Goal: Feedback & Contribution: Contribute content

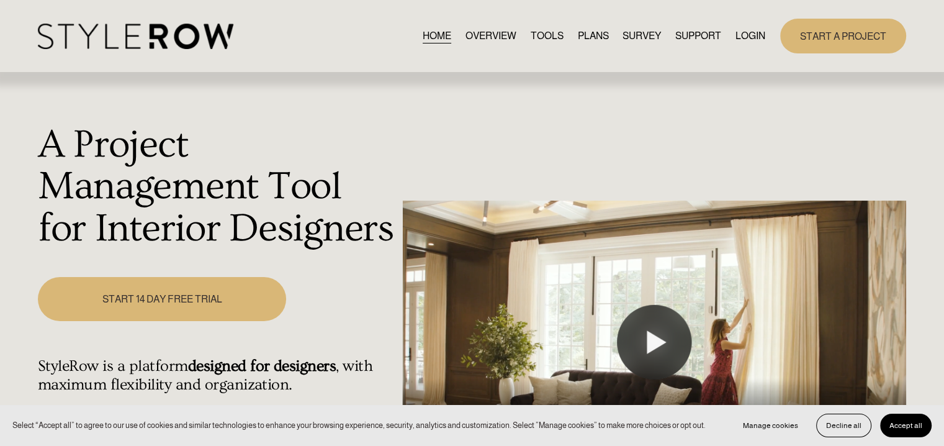
click at [750, 37] on link "LOGIN" at bounding box center [751, 35] width 30 height 17
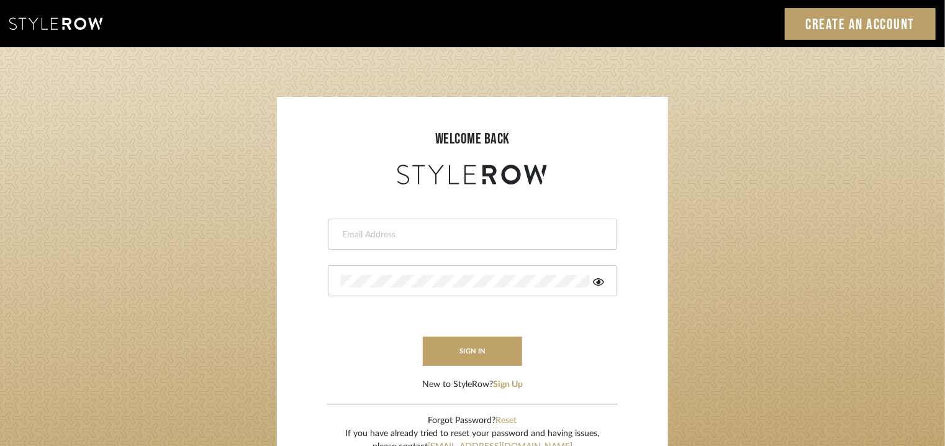
click at [459, 245] on div at bounding box center [472, 234] width 289 height 31
drag, startPoint x: 456, startPoint y: 242, endPoint x: 368, endPoint y: 231, distance: 89.4
click at [368, 231] on input "email" at bounding box center [462, 234] width 243 height 12
type input "tehseen@mancini-design.com"
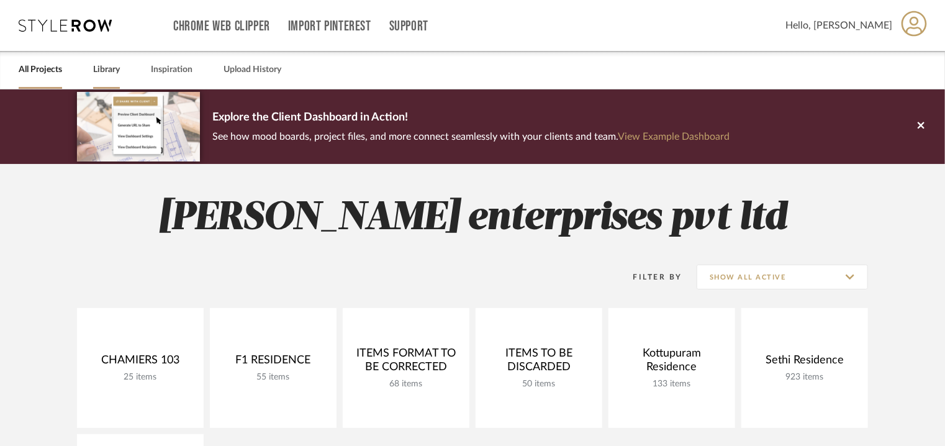
click at [111, 67] on link "Library" at bounding box center [106, 69] width 27 height 17
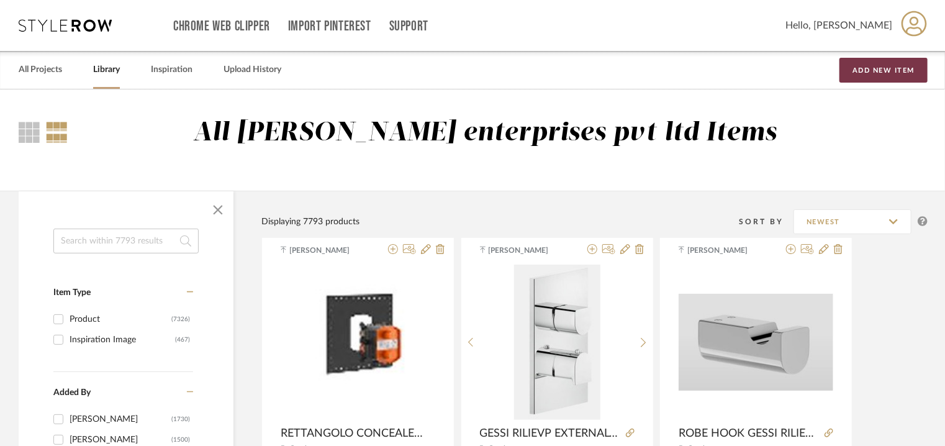
click at [889, 66] on button "Add New Item" at bounding box center [883, 70] width 88 height 25
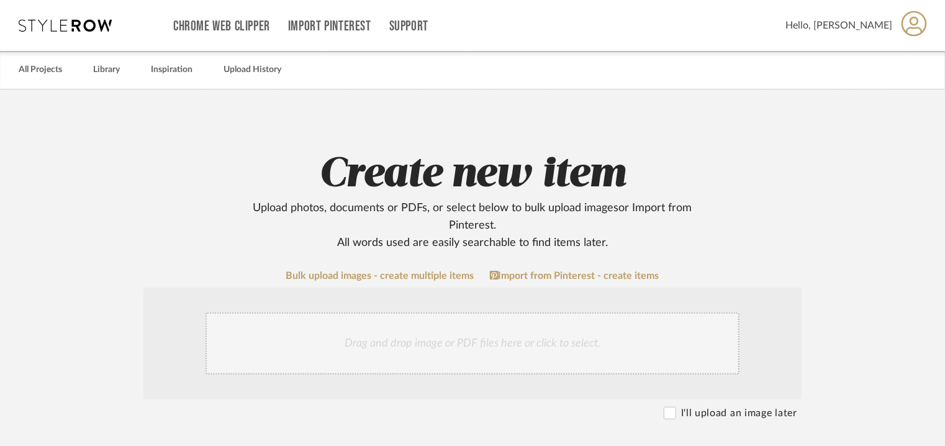
click at [438, 347] on div "Drag and drop image or PDF files here or click to select." at bounding box center [473, 343] width 534 height 62
click at [523, 351] on div "Drag and drop image or PDF files here or click to select." at bounding box center [473, 343] width 534 height 62
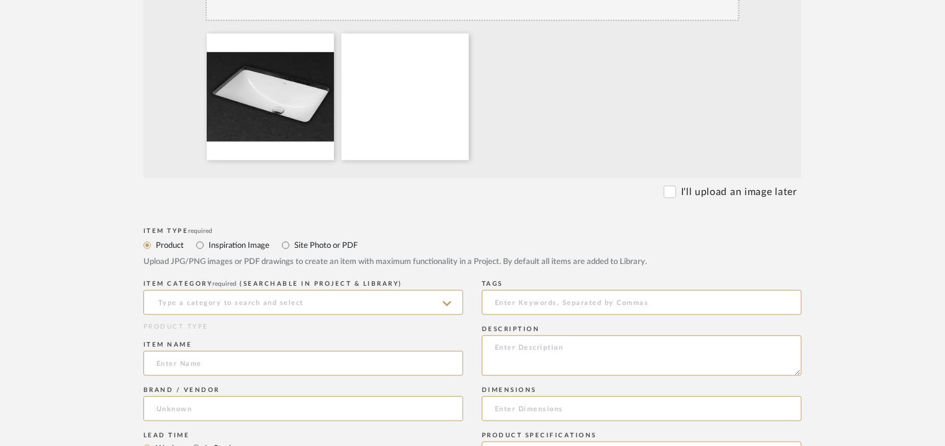
scroll to position [373, 0]
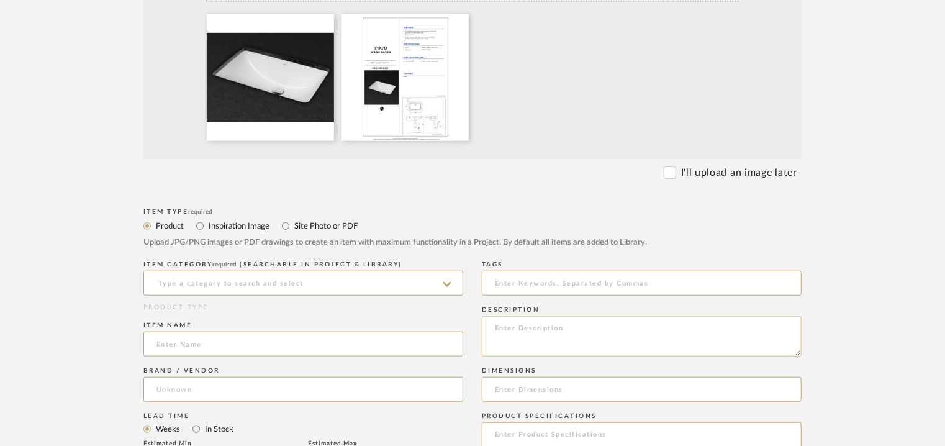
click at [504, 321] on textarea at bounding box center [642, 336] width 320 height 40
paste textarea "Type: : Under counter Wash basin Designer : Na Dimension(s): 590 W x 380 D x 20…"
type textarea "Type: : Under counter Wash basin Designer : Na Dimension(s): 590 W x 380 D x 20…"
click at [393, 284] on input at bounding box center [303, 283] width 320 height 25
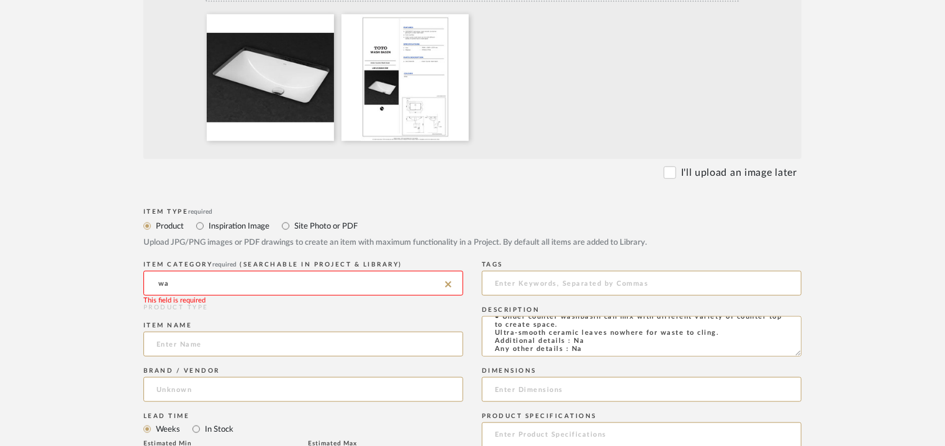
type input "w"
type input "s"
type input "b"
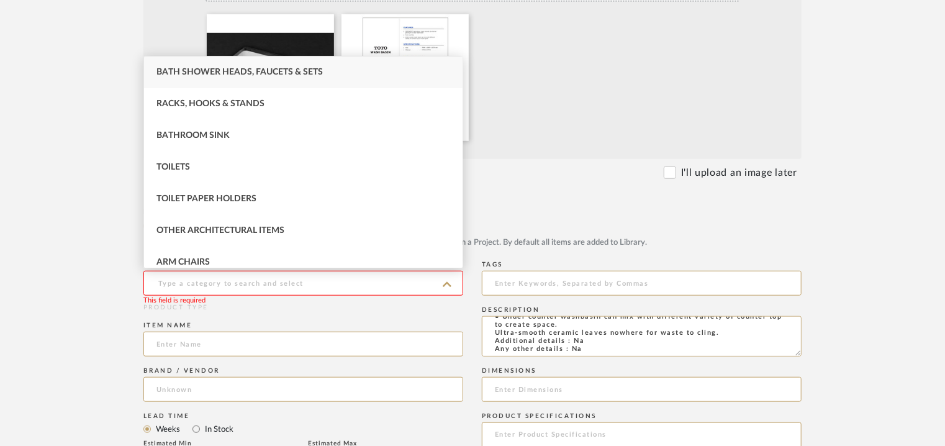
type input "w"
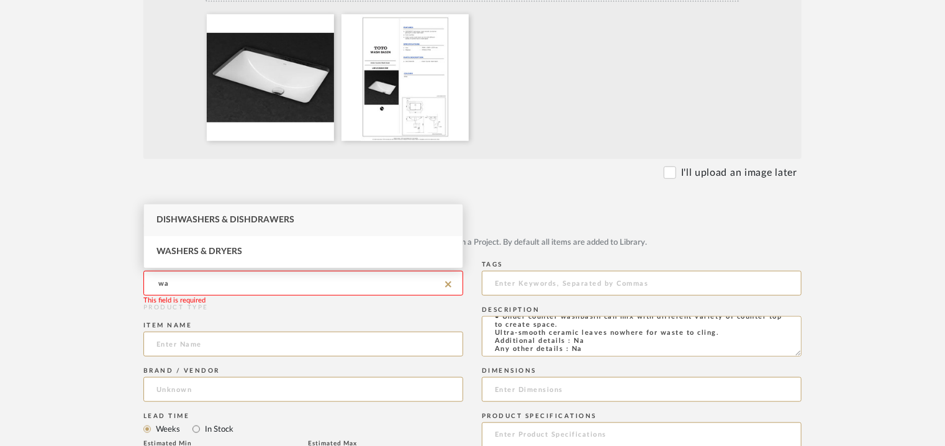
type input "w"
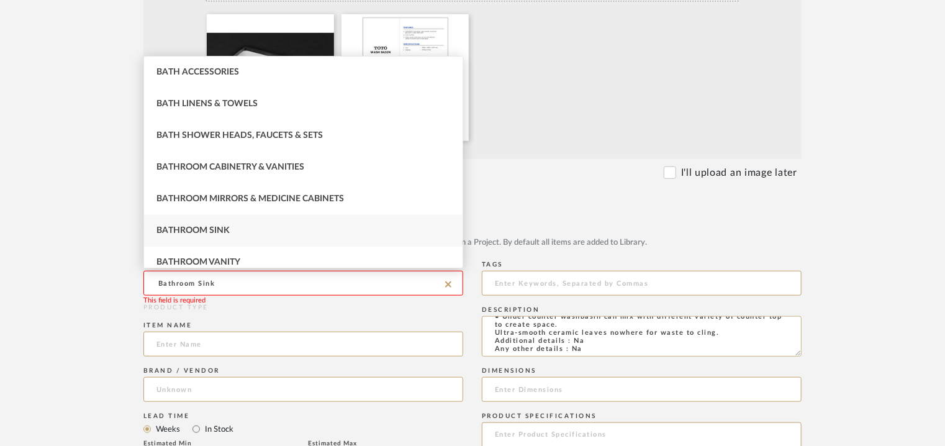
type input "Bathroom Sink"
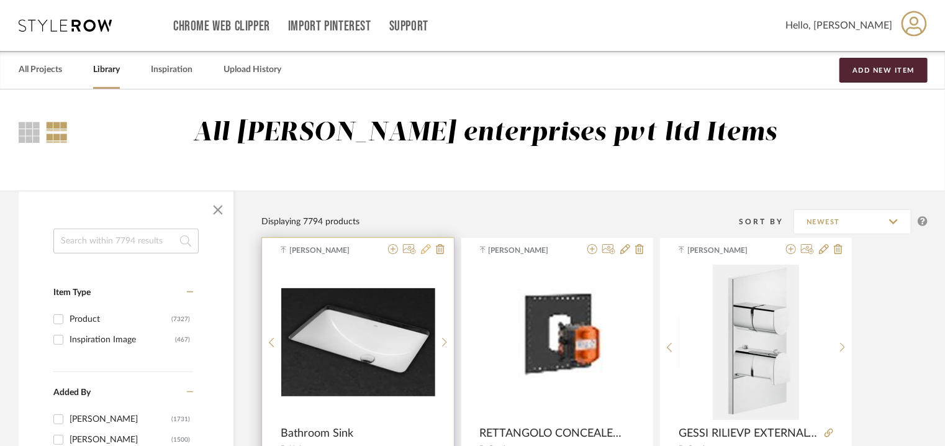
click at [427, 248] on icon at bounding box center [426, 249] width 10 height 10
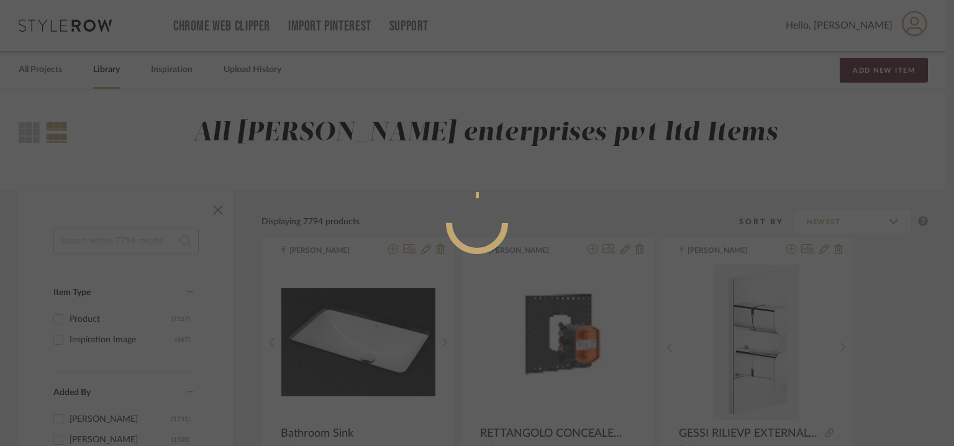
radio input "true"
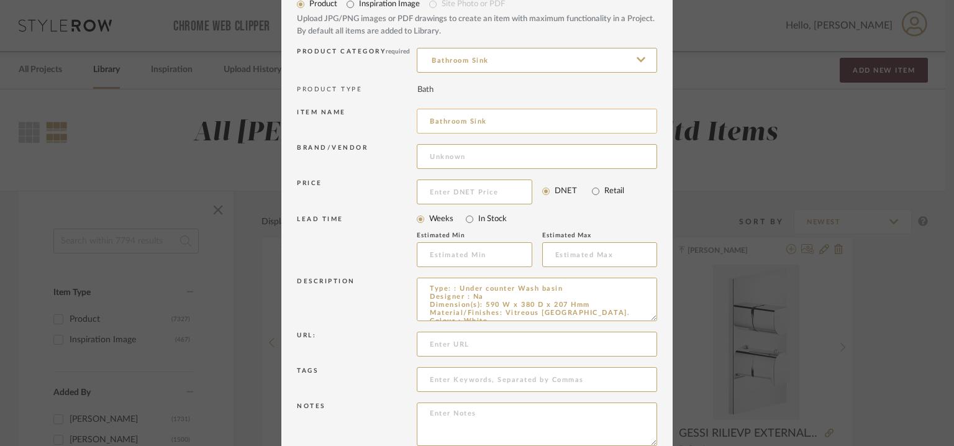
scroll to position [57, 0]
click at [422, 117] on input "Bathroom Sink" at bounding box center [537, 121] width 240 height 25
paste input "LW1536A#XW Under Counter Wash Basin"
click at [494, 117] on input "LW1536A#XW Under Counter Wash BasinBathroom Sink" at bounding box center [537, 121] width 240 height 25
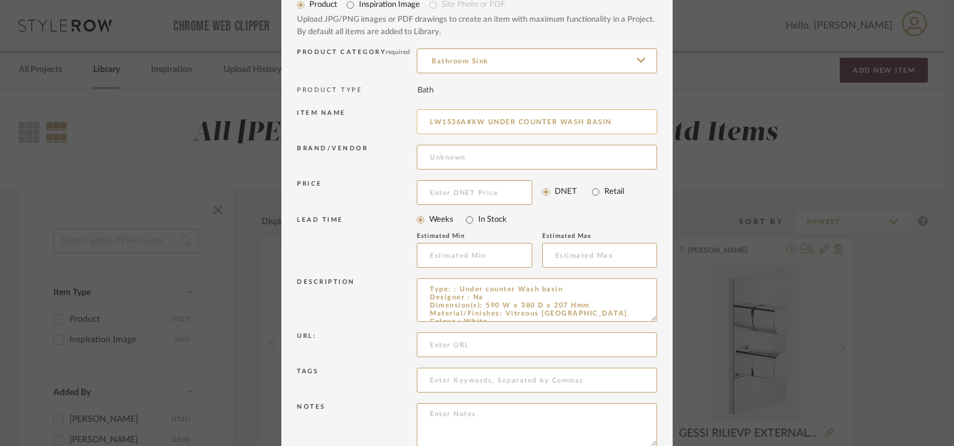
type input "LW1536A#XW UNDER COUNTER WASH BASIN"
click at [475, 159] on input at bounding box center [537, 157] width 240 height 25
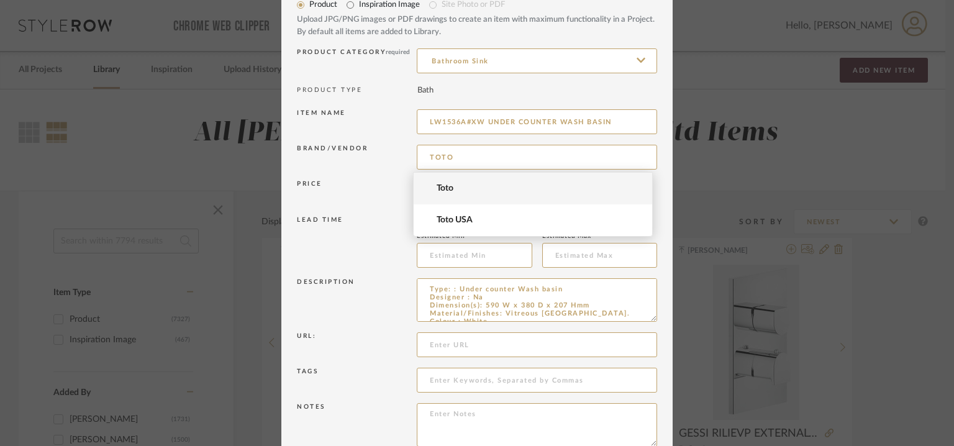
click at [477, 189] on span "Toto" at bounding box center [538, 188] width 203 height 11
type input "Toto"
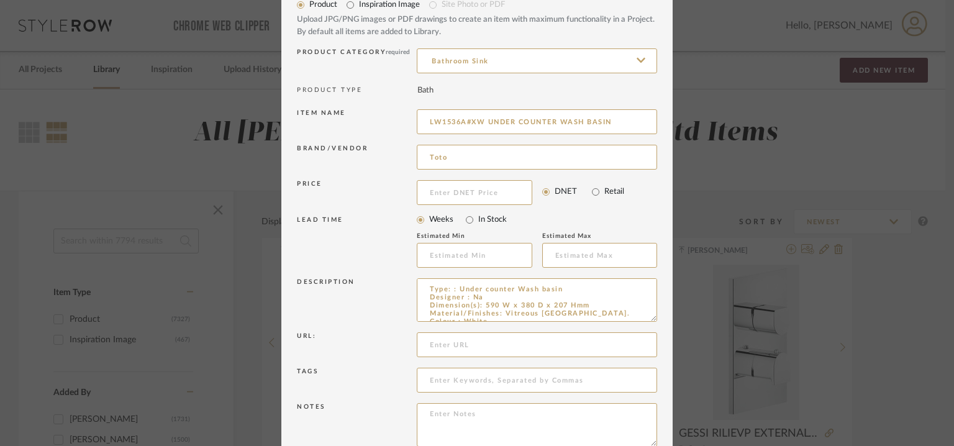
scroll to position [119, 0]
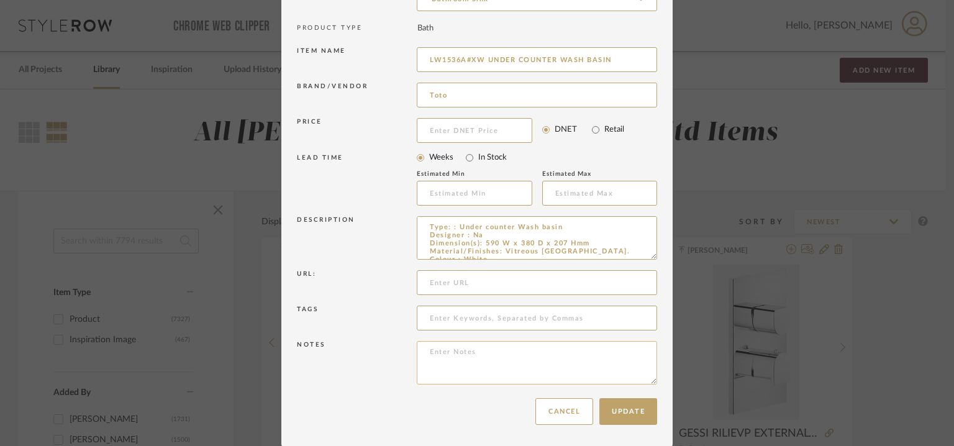
paste textarea "Price: MRP18,400/- and Discounted price : INR.10,120/- Lead time : 6-8weeks Cus…"
type textarea "Price: MRP18,400/- and Discounted price : INR.10,120/- Lead time : 6-8weeks Cus…"
click at [479, 189] on input at bounding box center [474, 193] width 115 height 25
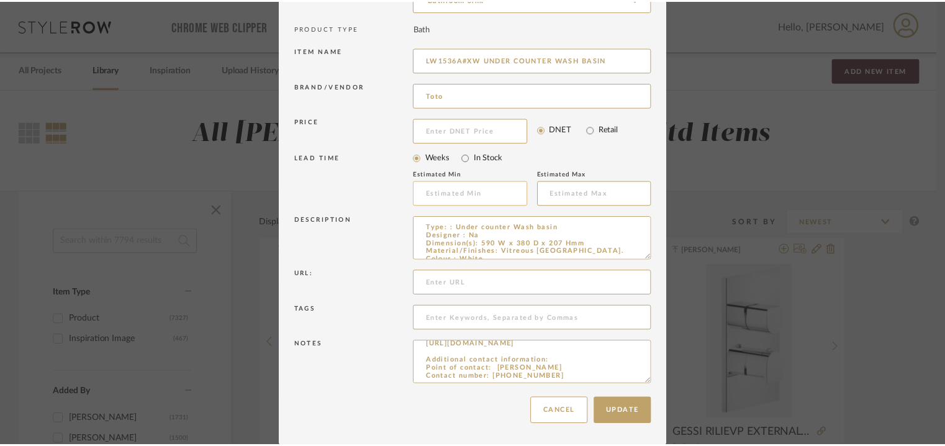
scroll to position [120, 0]
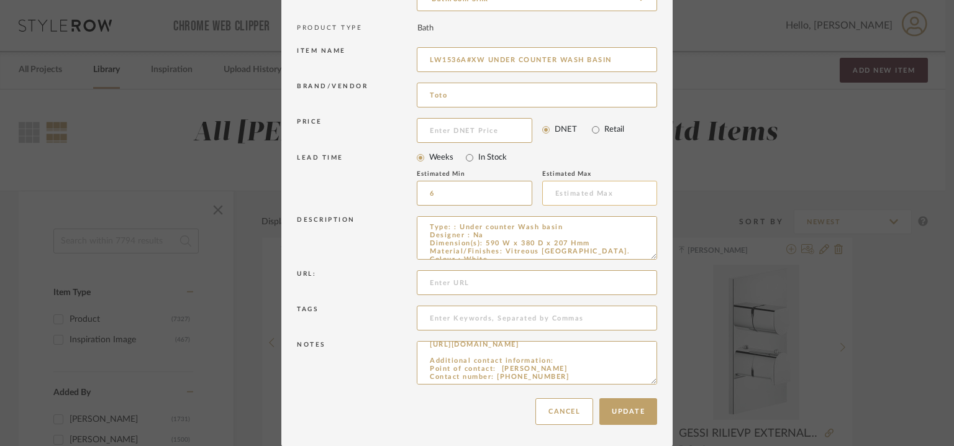
type input "6"
click at [562, 196] on input at bounding box center [599, 193] width 115 height 25
type input "8"
click at [493, 319] on input at bounding box center [537, 317] width 240 height 25
type input "t"
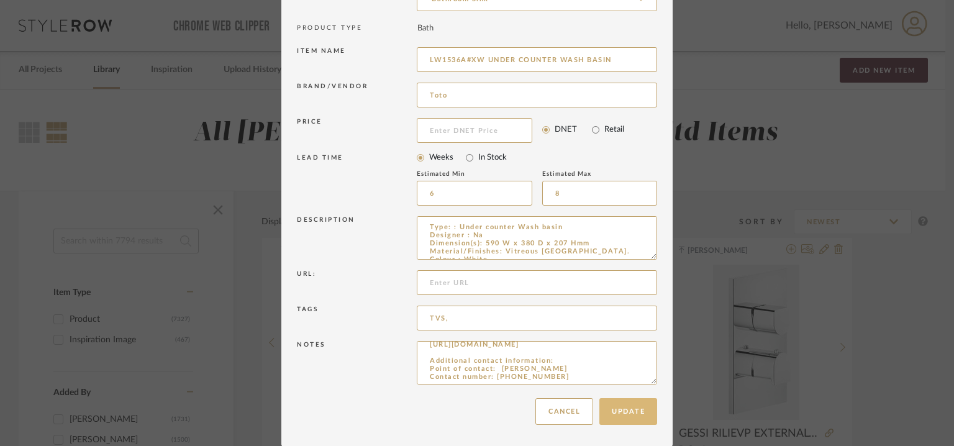
type input "TVS,"
click at [621, 405] on button "Update" at bounding box center [628, 411] width 58 height 27
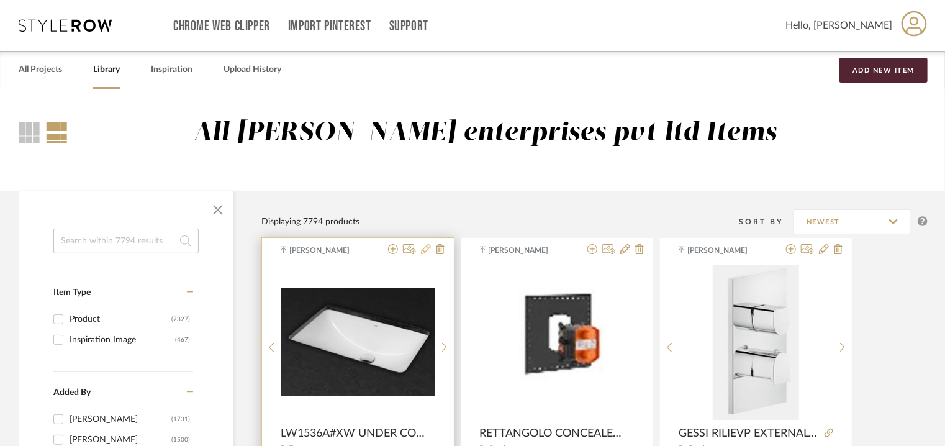
click at [425, 251] on icon at bounding box center [426, 249] width 10 height 10
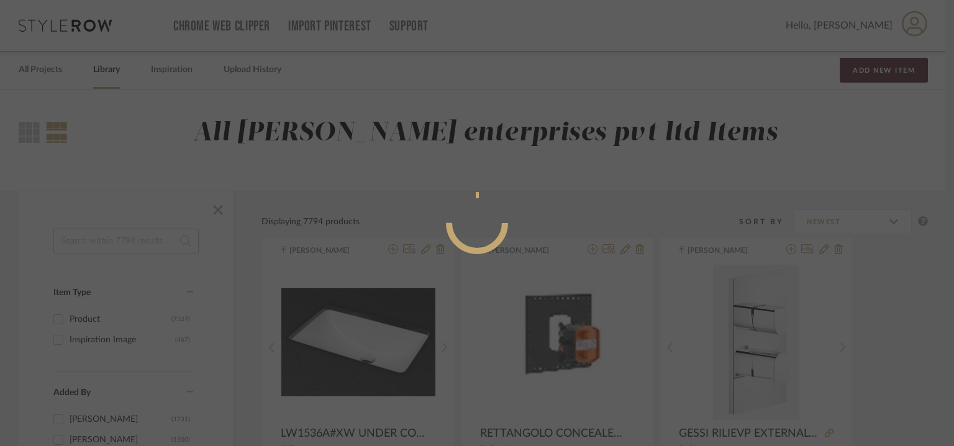
radio input "true"
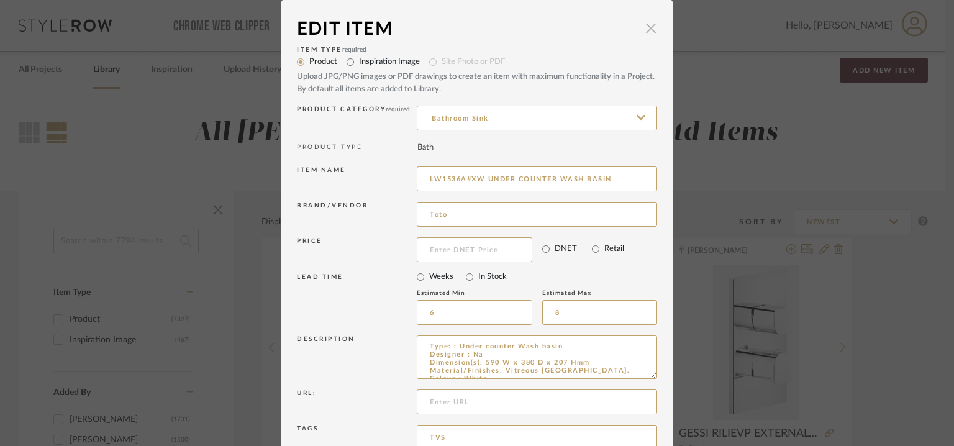
click at [649, 24] on span "button" at bounding box center [650, 28] width 25 height 25
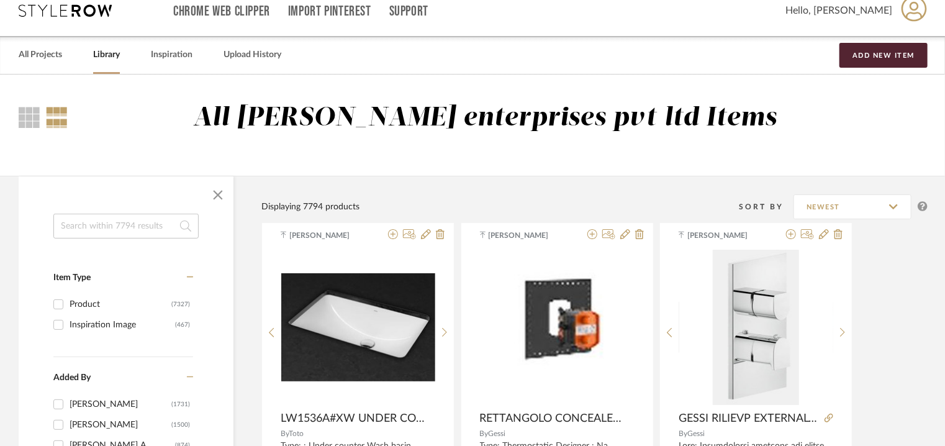
scroll to position [0, 0]
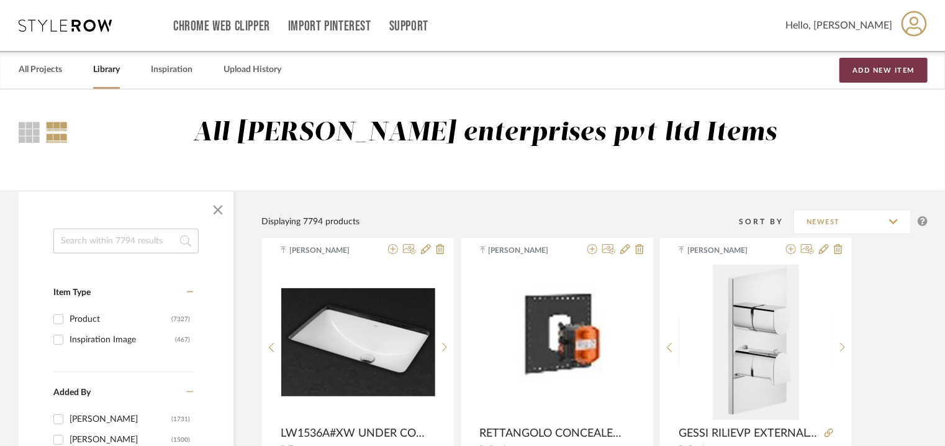
click at [885, 69] on button "Add New Item" at bounding box center [883, 70] width 88 height 25
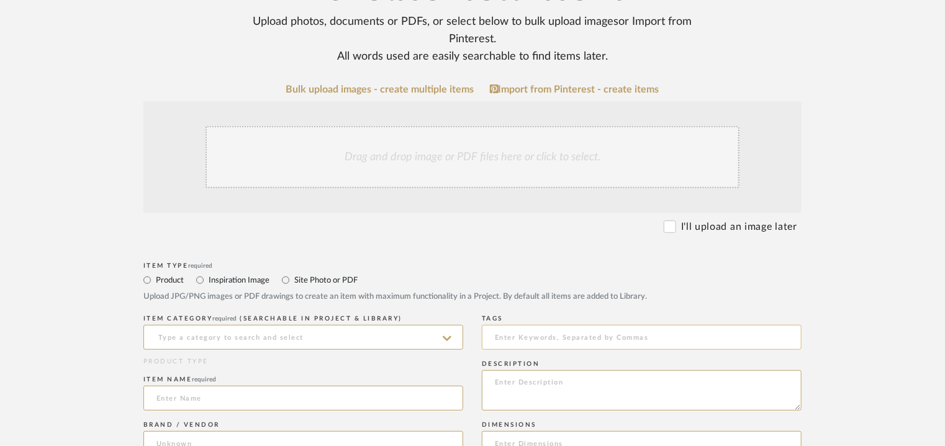
scroll to position [248, 0]
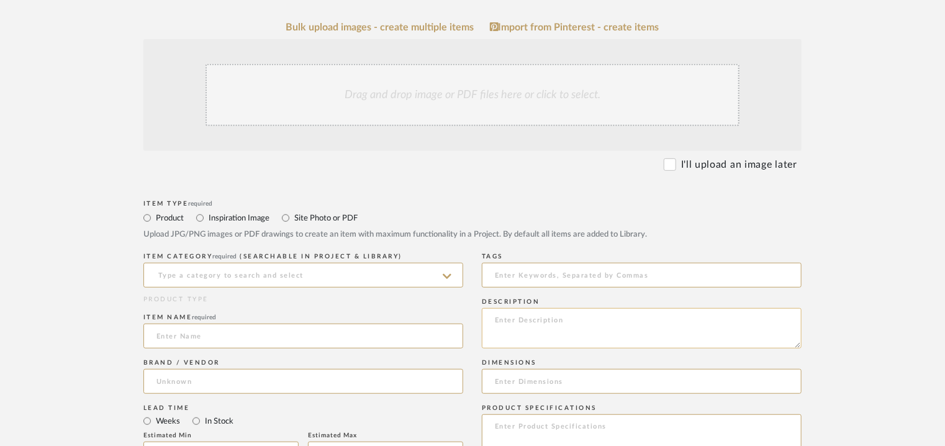
paste textarea "Type: Toilet paper holder Designer : Na Dimension(s): please refer to attached …"
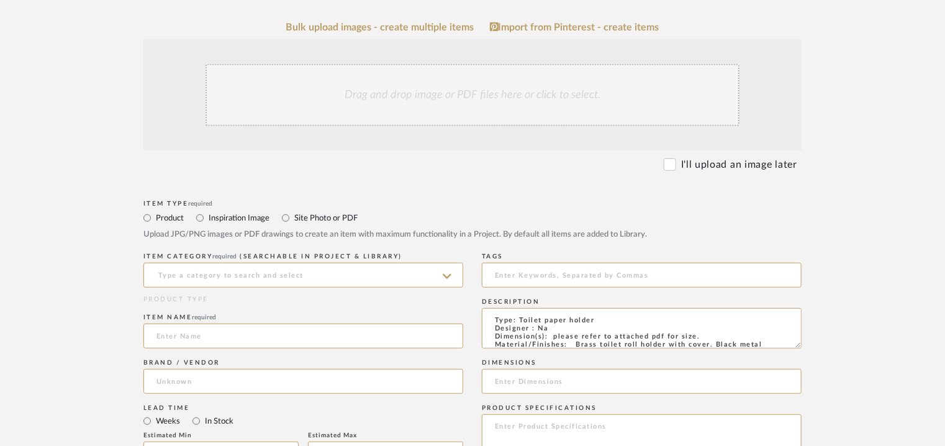
scroll to position [119, 0]
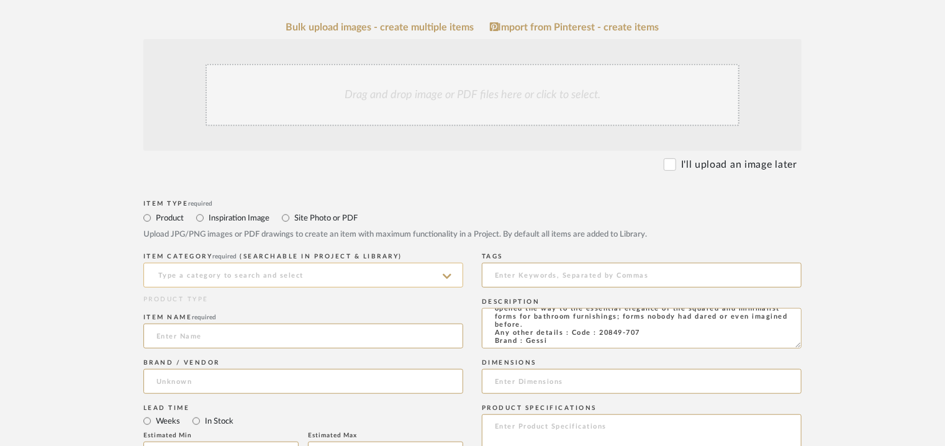
type textarea "Type: Toilet paper holder Designer : Na Dimension(s): please refer to attached …"
click at [211, 271] on input at bounding box center [303, 275] width 320 height 25
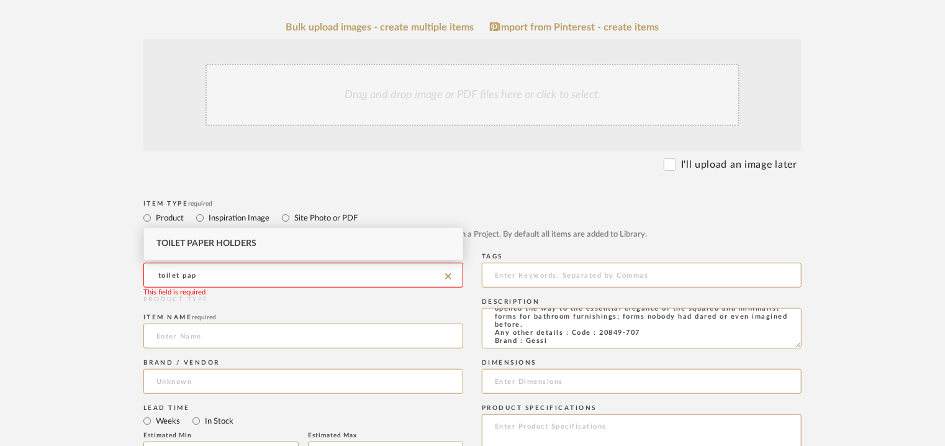
click at [299, 250] on div "Toilet Paper Holders" at bounding box center [303, 244] width 319 height 32
type input "Toilet Paper Holders"
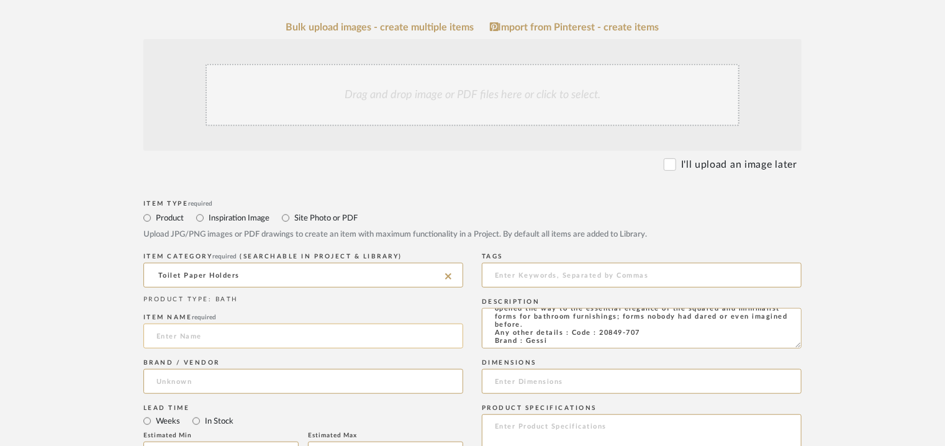
click at [168, 331] on input at bounding box center [303, 335] width 320 height 25
paste input "RETTANGOLO PAPER ROLL HOLDER WITH COVER 20849-707"
type input "RETTANGOLO PAPER ROLL HOLDER WITH COVER 20849-707"
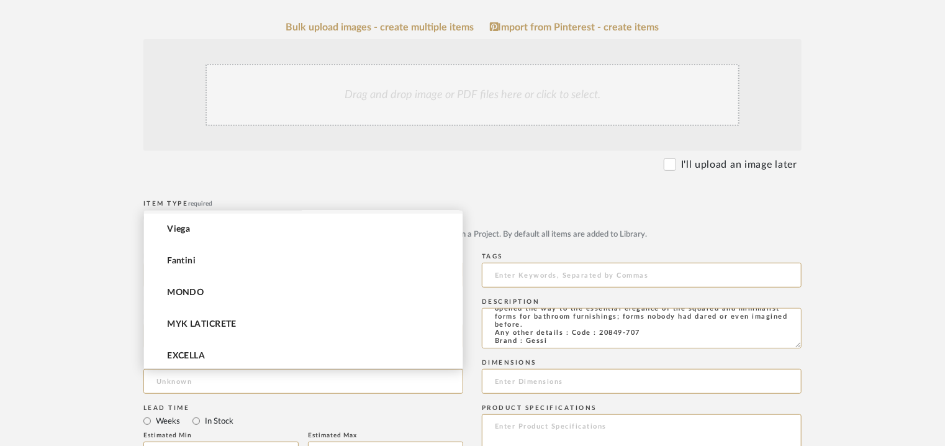
scroll to position [0, 0]
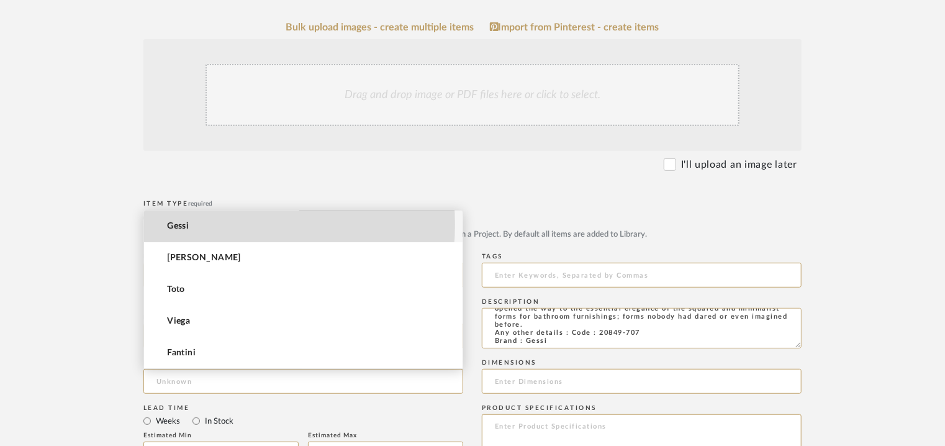
click at [219, 224] on mat-option "Gessi" at bounding box center [303, 226] width 319 height 32
type input "Gessi"
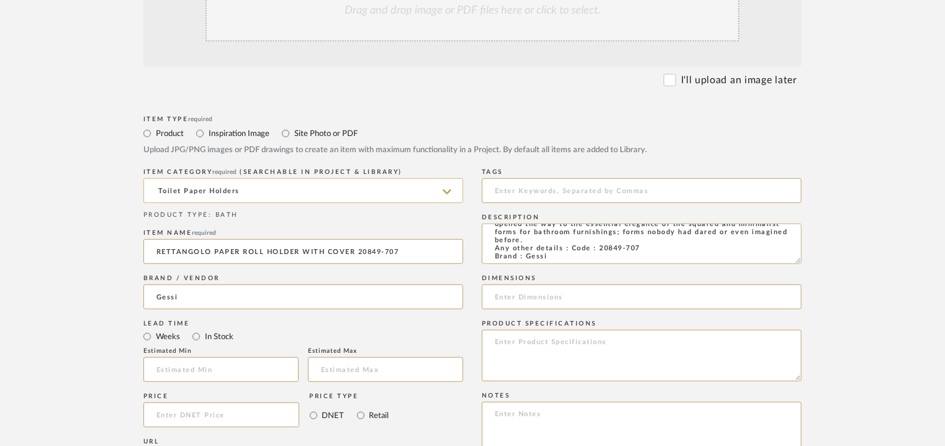
scroll to position [559, 0]
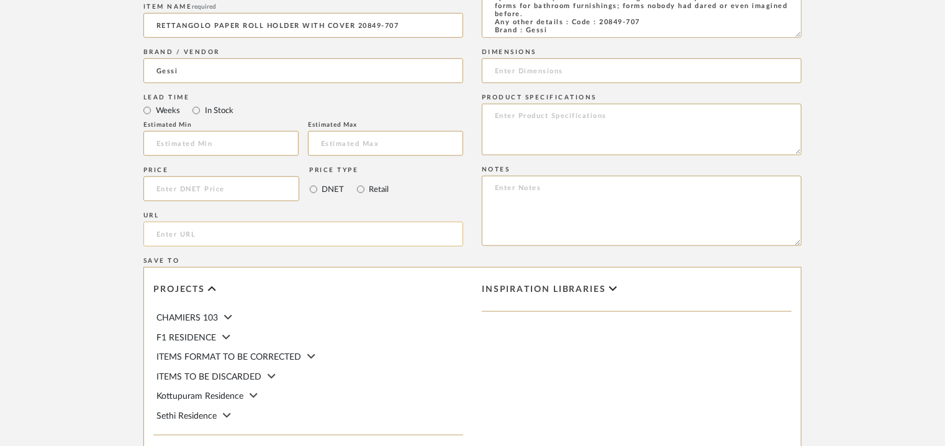
paste input "[URL][DOMAIN_NAME]"
type input "[URL][DOMAIN_NAME]"
click at [196, 145] on input at bounding box center [220, 143] width 155 height 25
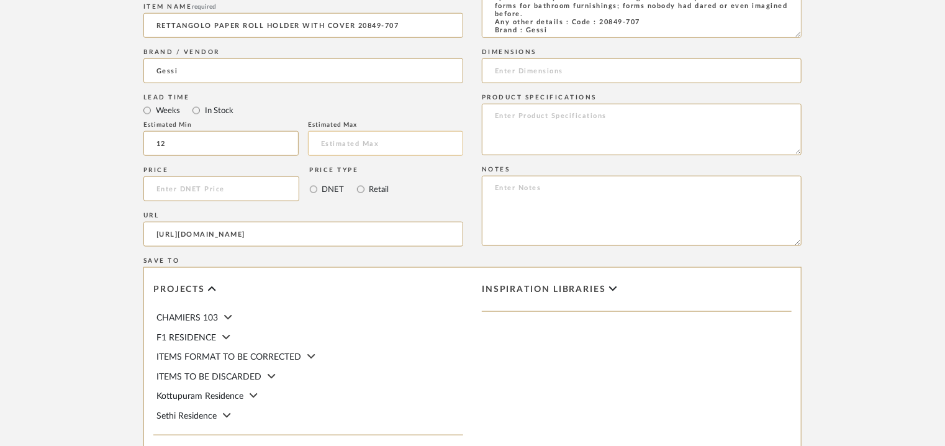
type input "12"
click at [381, 145] on input "text" at bounding box center [385, 143] width 155 height 25
type input "14"
drag, startPoint x: 154, startPoint y: 229, endPoint x: 953, endPoint y: 137, distance: 804.5
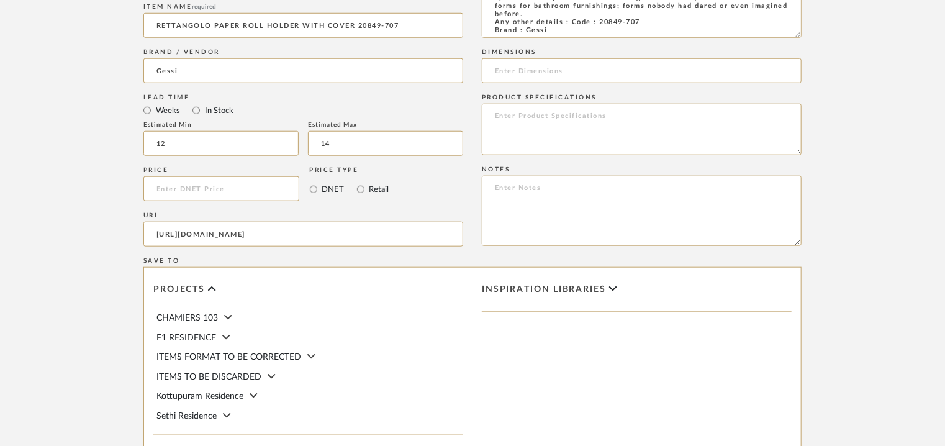
paste input "[URL][DOMAIN_NAME]"
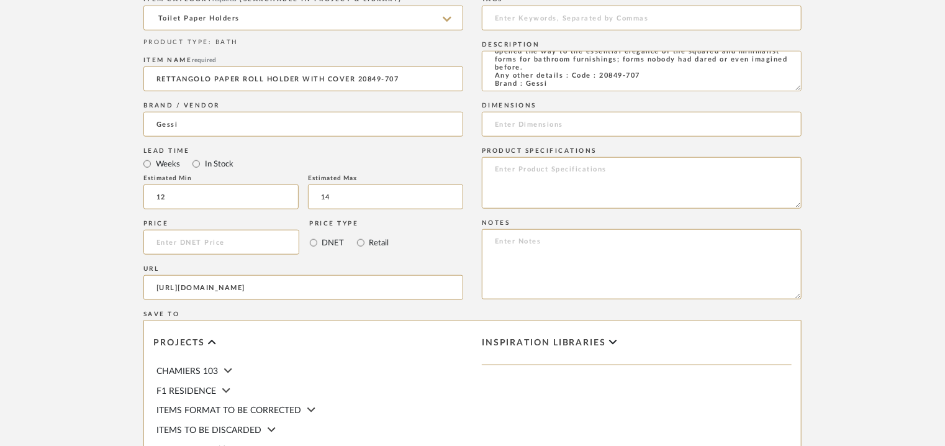
scroll to position [435, 0]
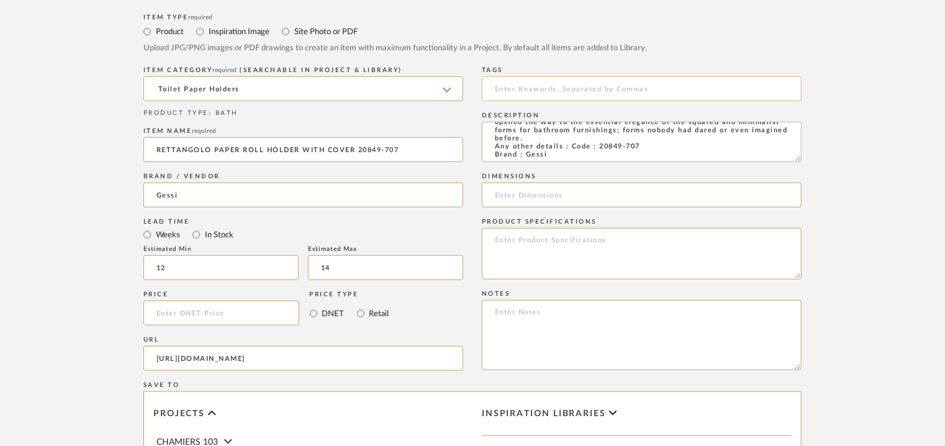
type input "[URL][DOMAIN_NAME]"
drag, startPoint x: 549, startPoint y: 89, endPoint x: 542, endPoint y: 91, distance: 7.1
click at [547, 89] on input at bounding box center [642, 88] width 320 height 25
drag, startPoint x: 532, startPoint y: 91, endPoint x: 469, endPoint y: 81, distance: 63.5
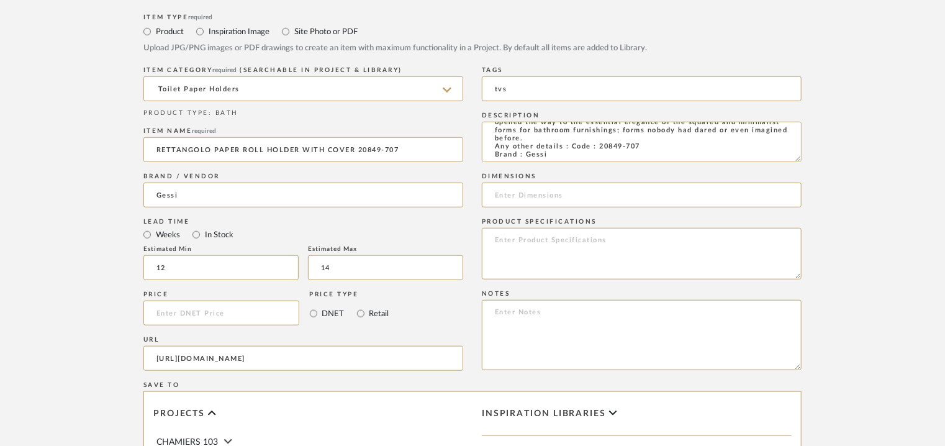
click at [475, 84] on div "Item Type required Product Inspiration Image Site Photo or PDF Upload JPG/PNG i…" at bounding box center [472, 327] width 658 height 633
type input "TVS"
click at [748, 322] on textarea at bounding box center [642, 335] width 320 height 70
paste textarea "Price: MRP77,253/- and Discounted price : INR.44,034/- Lead time : 12-14weeks C…"
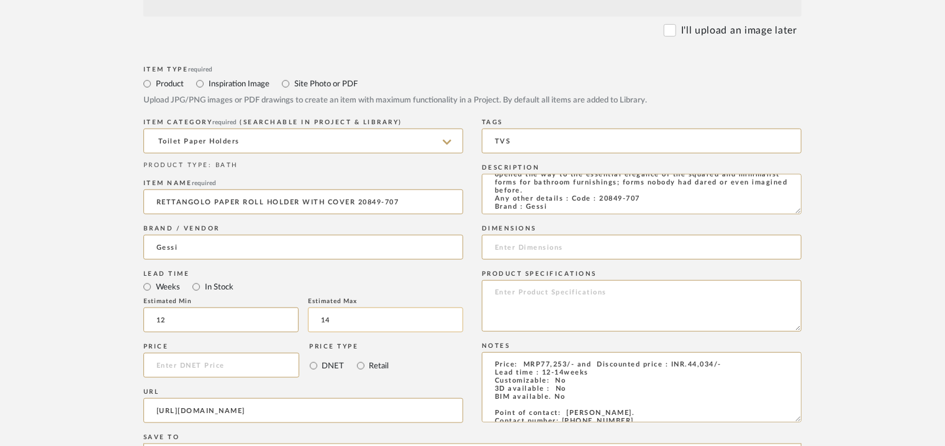
scroll to position [124, 0]
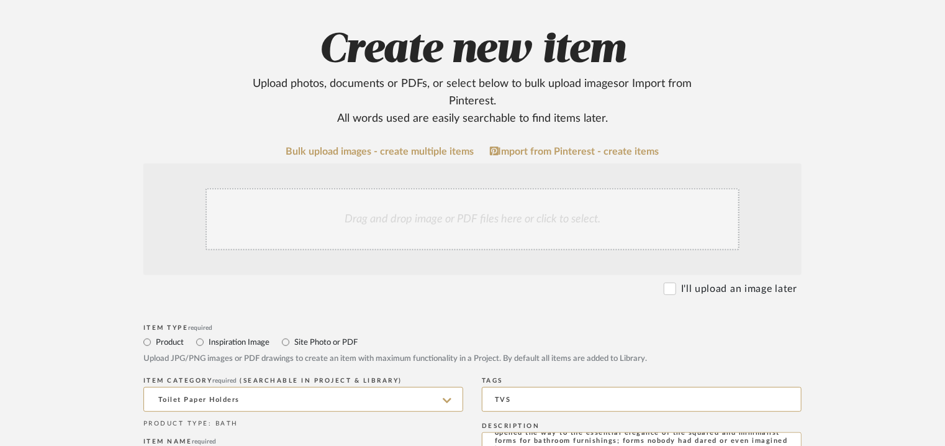
type textarea "Price: MRP77,253/- and Discounted price : INR.44,034/- Lead time : 12-14weeks C…"
click at [467, 225] on div "Drag and drop image or PDF files here or click to select." at bounding box center [473, 219] width 534 height 62
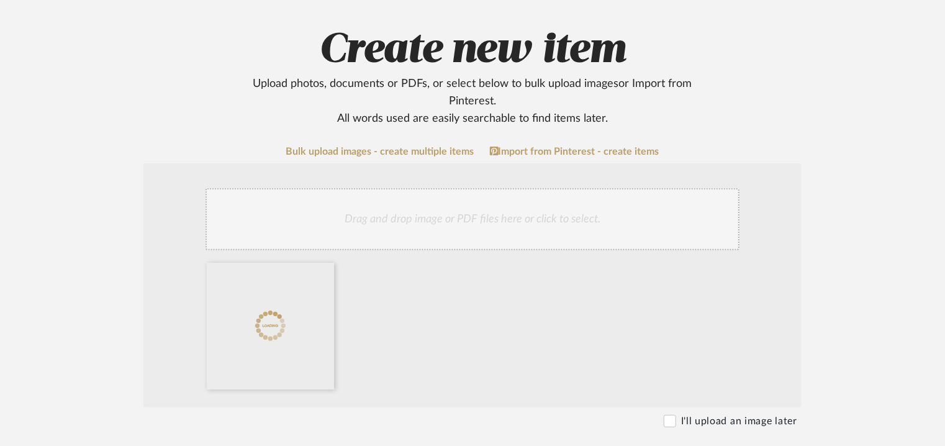
click at [517, 194] on div "Drag and drop image or PDF files here or click to select." at bounding box center [473, 219] width 534 height 62
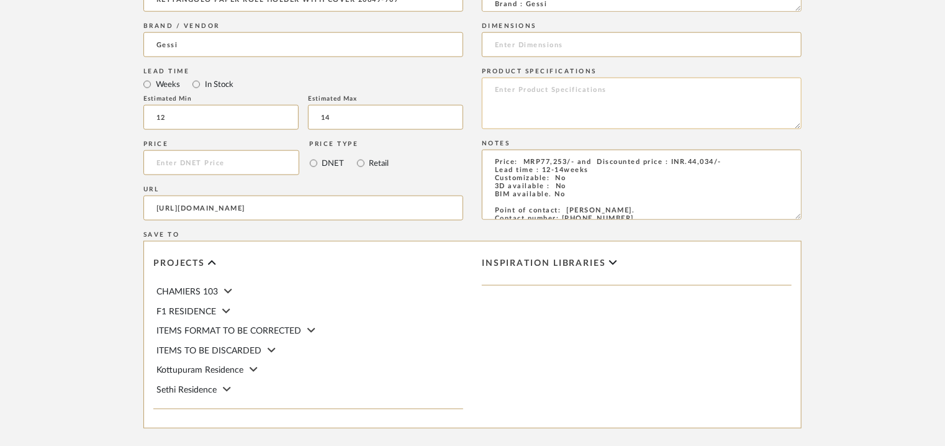
scroll to position [807, 0]
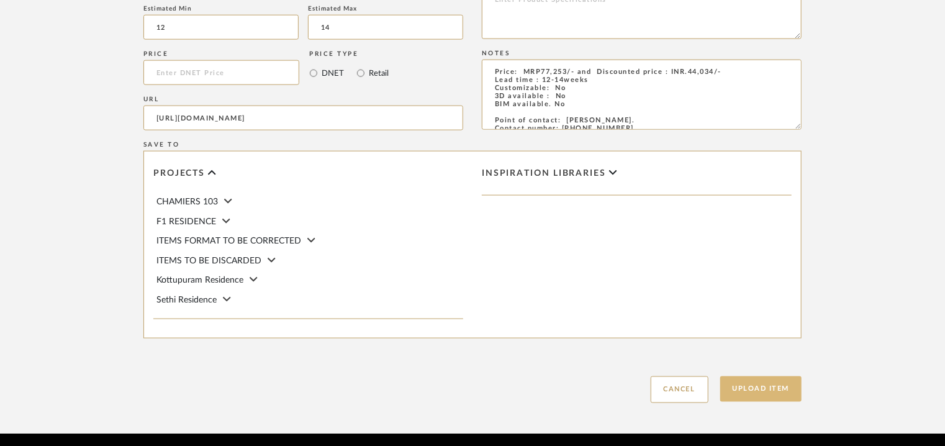
click at [782, 391] on button "Upload Item" at bounding box center [761, 388] width 82 height 25
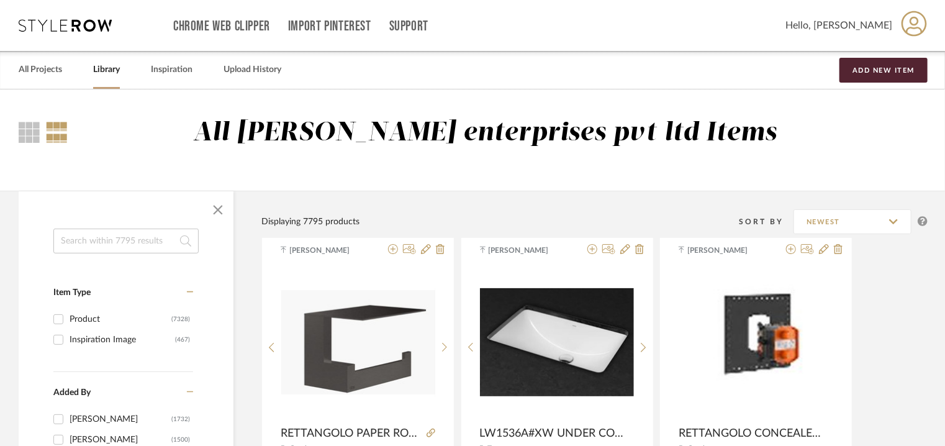
drag, startPoint x: 132, startPoint y: 247, endPoint x: 145, endPoint y: 237, distance: 17.3
click at [135, 238] on input at bounding box center [125, 240] width 145 height 25
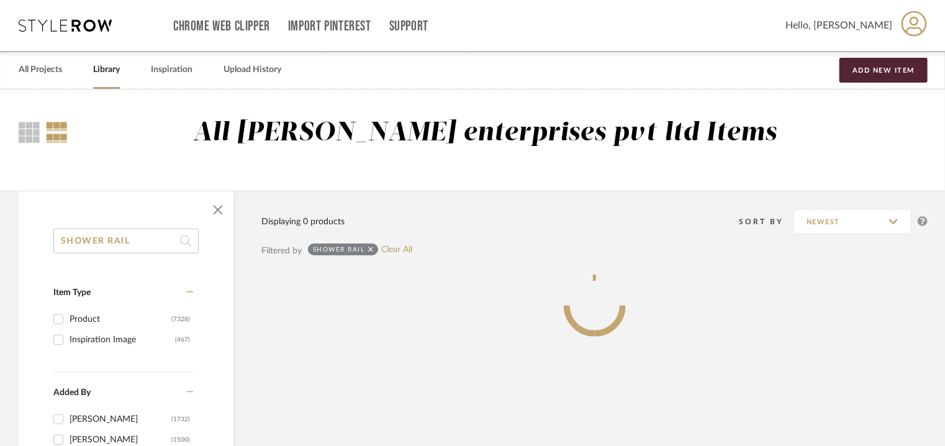
type input "SHOWER RAIL"
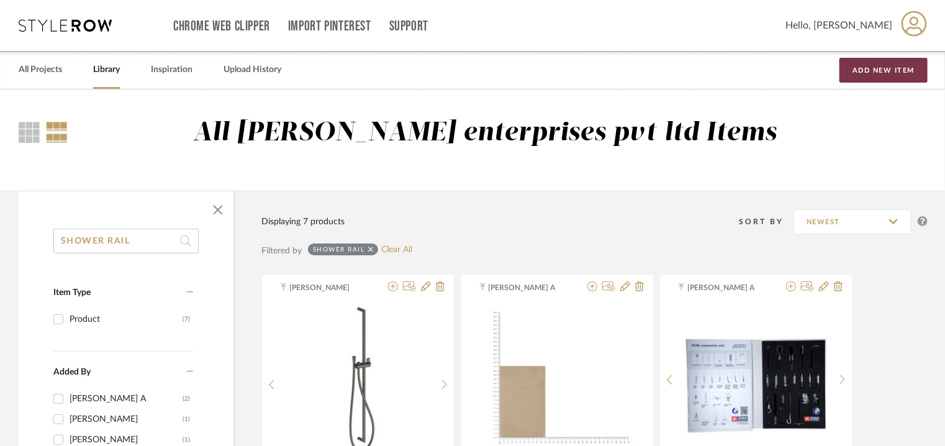
click at [910, 68] on button "Add New Item" at bounding box center [883, 70] width 88 height 25
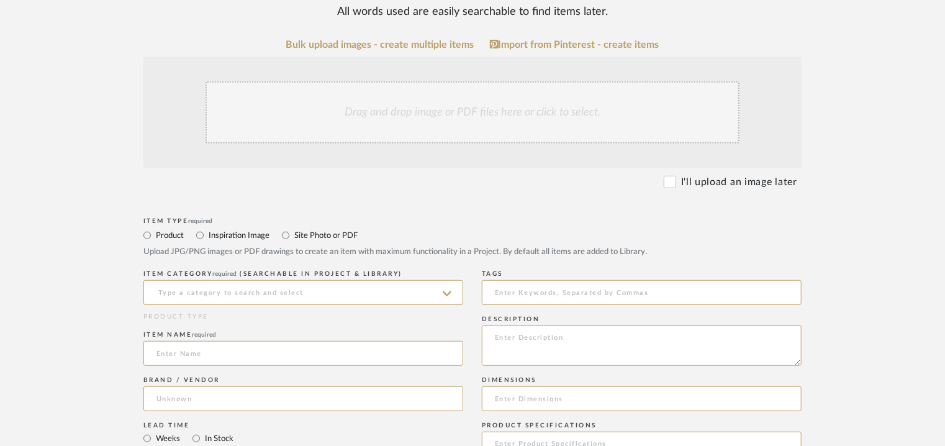
scroll to position [248, 0]
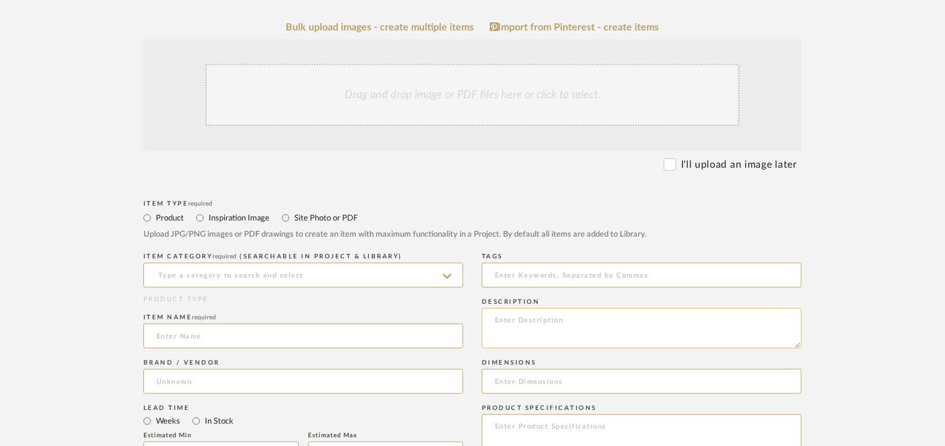
paste textarea "Type: Shower rail - Torino Designer : Na Dimension(s): 90cm long Material/Finis…"
type textarea "Type: Shower rail - Torino Designer : Na Dimension(s): 90cm long Material/Finis…"
click at [271, 275] on input at bounding box center [303, 275] width 320 height 25
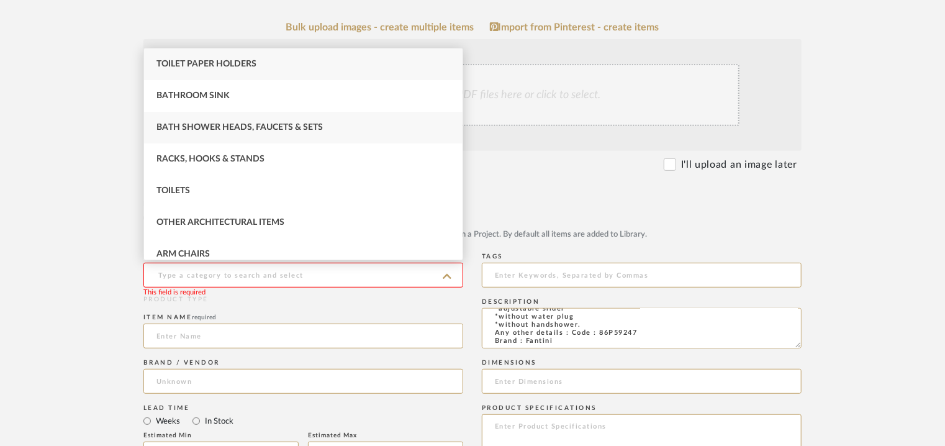
click at [317, 122] on div "Bath Shower Heads, Faucets & Sets" at bounding box center [303, 128] width 319 height 32
type input "Bath Shower Heads, Faucets & Sets"
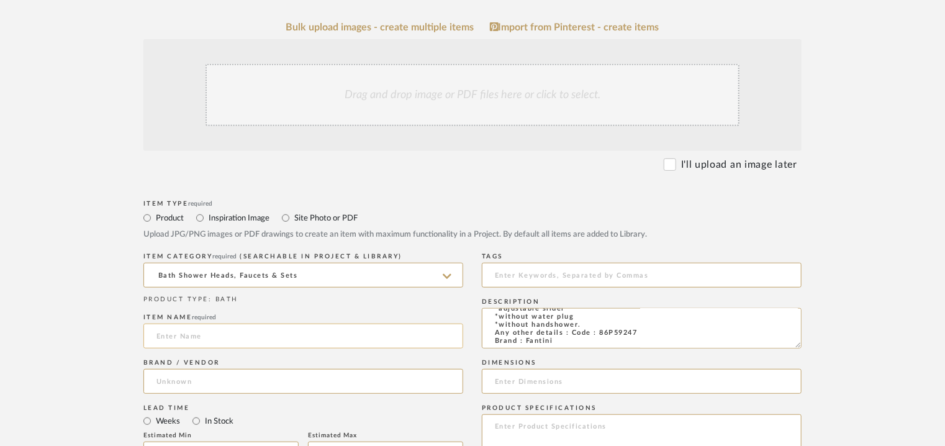
paste input "[GEOGRAPHIC_DATA]"
click at [167, 335] on input "[GEOGRAPHIC_DATA]" at bounding box center [303, 335] width 320 height 25
type input "TORINO SHOWER RAIL"
click at [171, 384] on input at bounding box center [303, 381] width 320 height 25
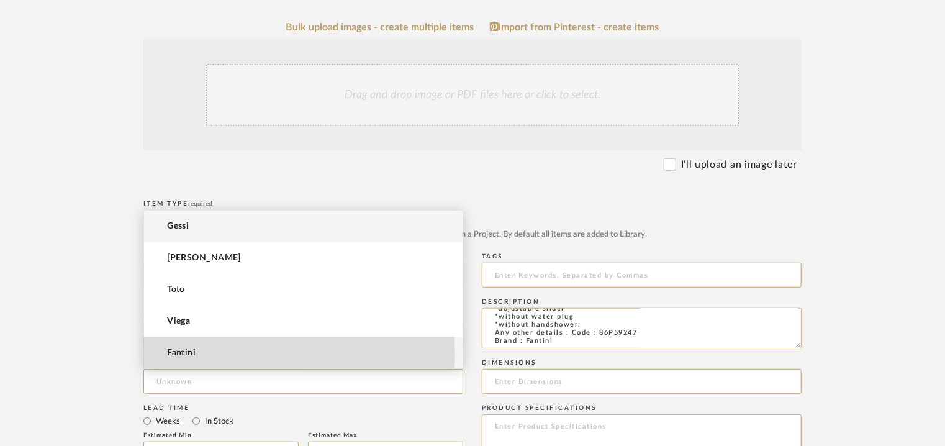
click at [191, 355] on span "Fantini" at bounding box center [181, 353] width 29 height 11
type input "Fantini"
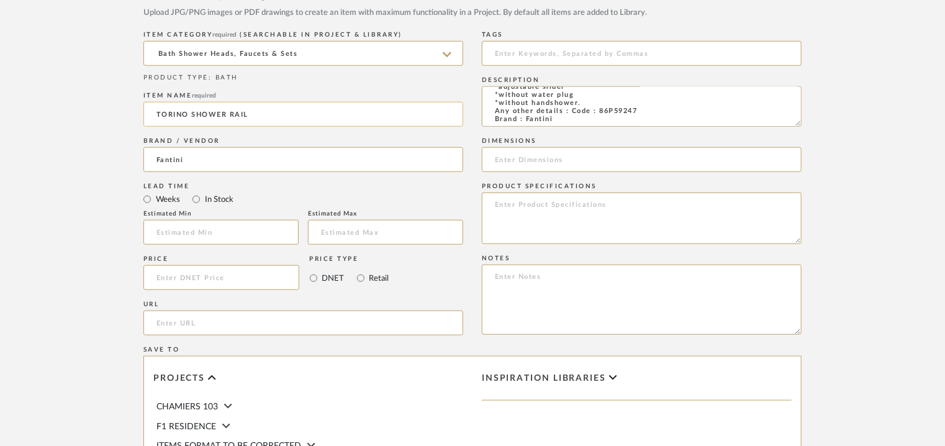
scroll to position [497, 0]
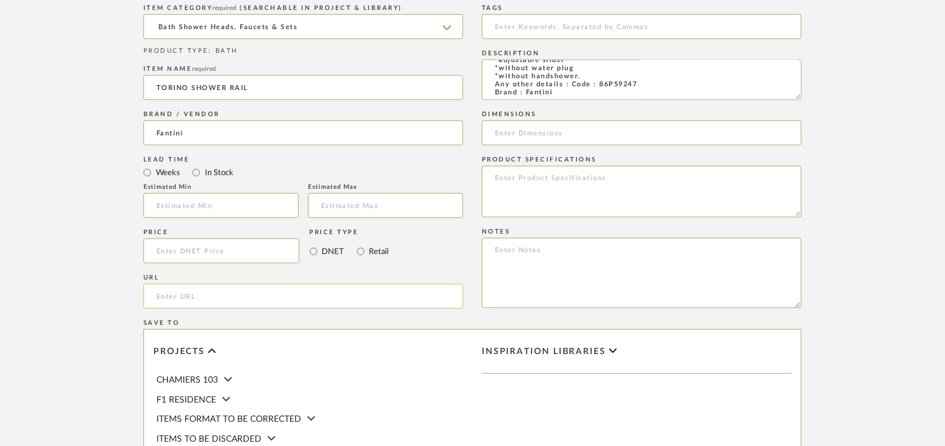
paste input "[URL][DOMAIN_NAME]"
type input "[URL][DOMAIN_NAME]"
click at [235, 201] on input "text" at bounding box center [220, 205] width 155 height 25
type input "12"
click at [325, 201] on input "text" at bounding box center [385, 205] width 155 height 25
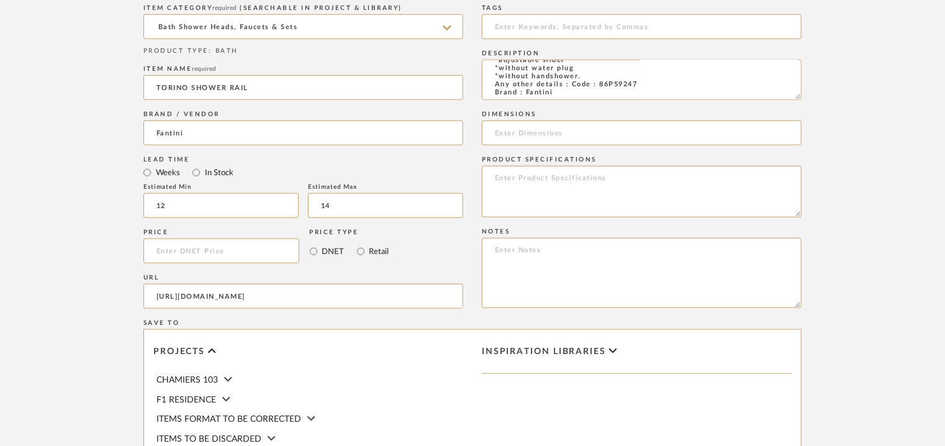
type input "14"
click at [550, 259] on textarea at bounding box center [642, 273] width 320 height 70
paste textarea "Price: MRP1,58,760/- and Discounted price : INR.87,318/- Lead time : 12-14weeks…"
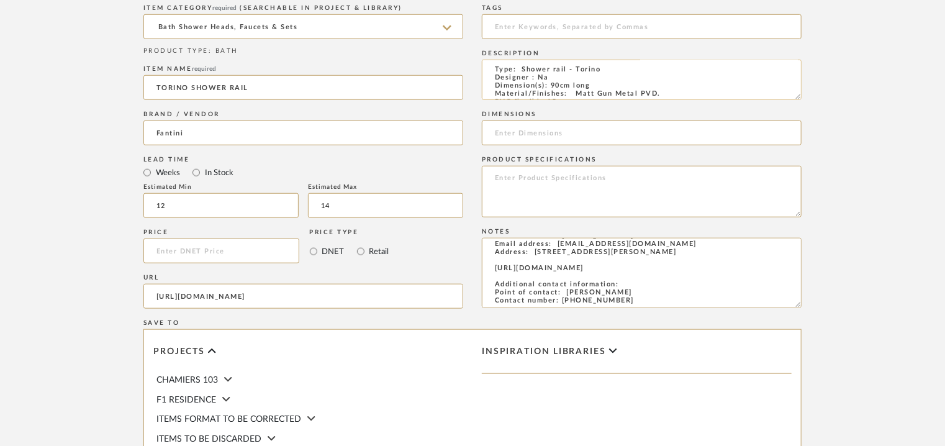
scroll to position [0, 0]
type textarea "Price: MRP1,58,760/- and Discounted price : INR.87,318/- Lead time : 12-14weeks…"
click at [513, 133] on input at bounding box center [642, 132] width 320 height 25
drag, startPoint x: 503, startPoint y: 132, endPoint x: 594, endPoint y: 140, distance: 91.6
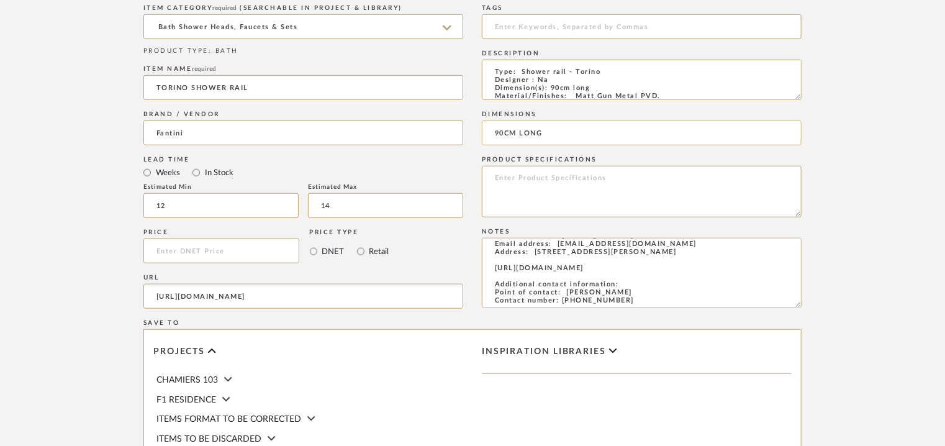
click at [586, 140] on input "90CM LONG" at bounding box center [642, 132] width 320 height 25
type input "90cm long"
click at [574, 19] on input at bounding box center [642, 26] width 320 height 25
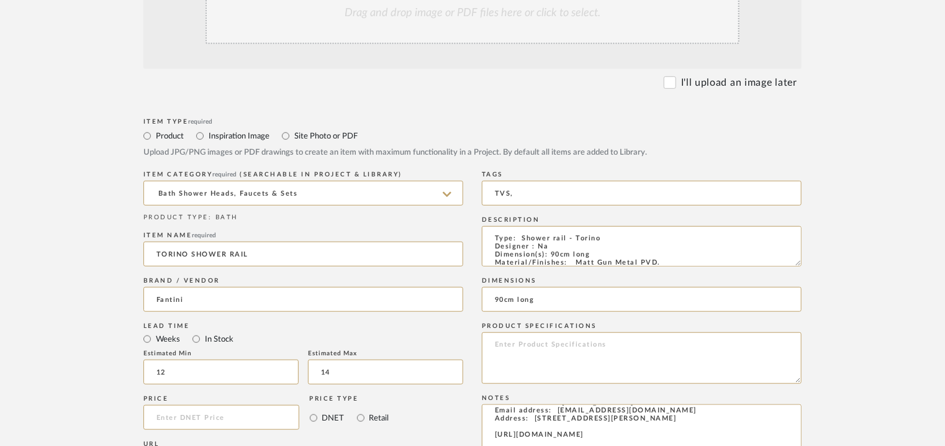
scroll to position [310, 0]
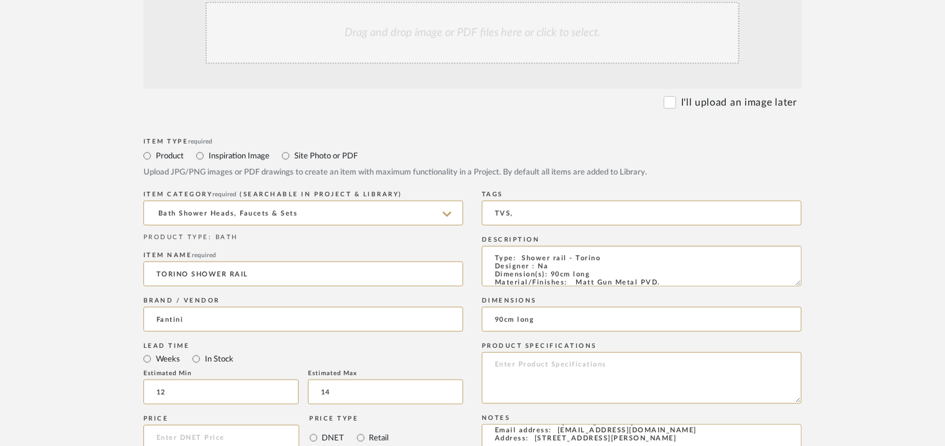
click at [459, 31] on div "Drag and drop image or PDF files here or click to select." at bounding box center [473, 33] width 534 height 62
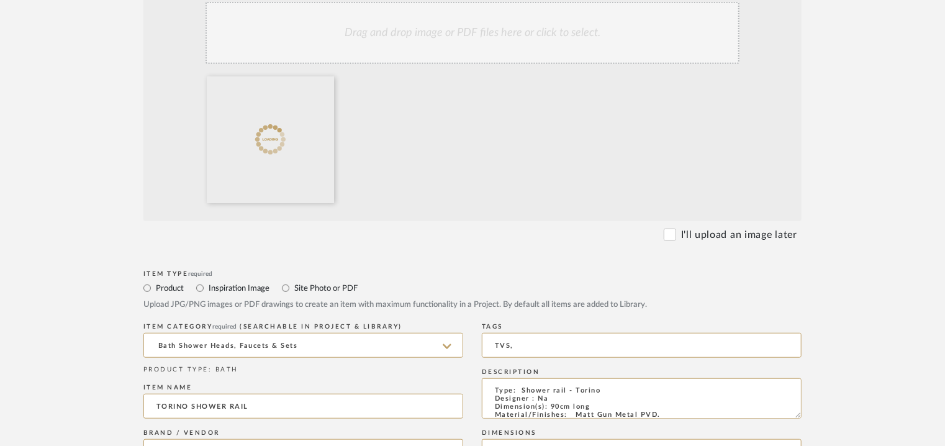
click at [476, 55] on div "Drag and drop image or PDF files here or click to select." at bounding box center [473, 33] width 534 height 62
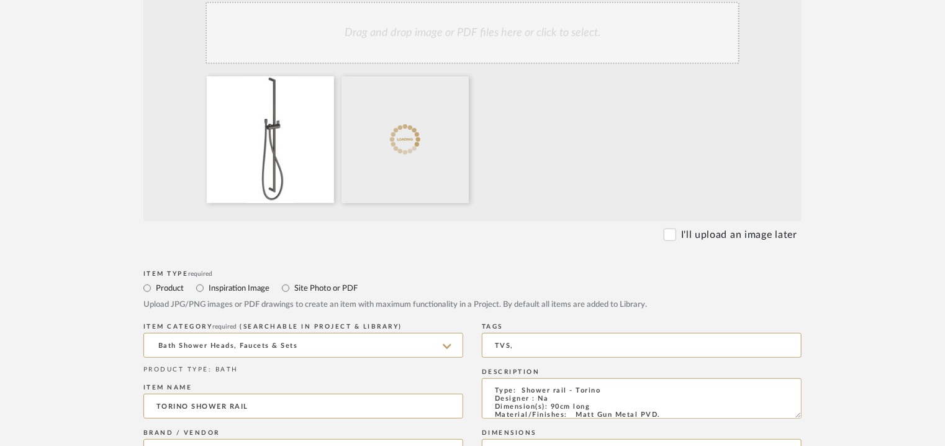
click at [486, 50] on div "Drag and drop image or PDF files here or click to select." at bounding box center [473, 33] width 534 height 62
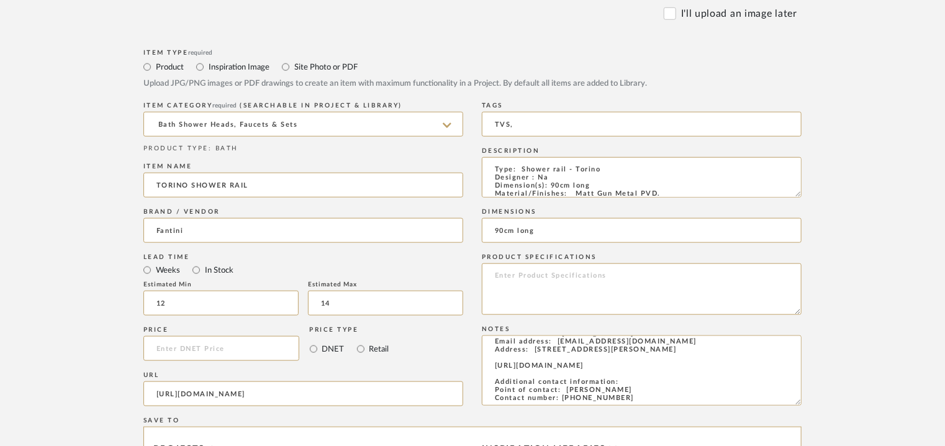
scroll to position [559, 0]
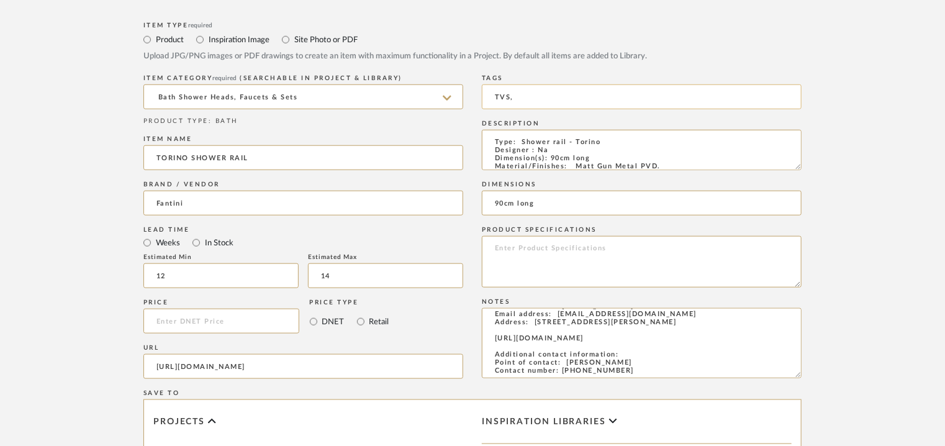
click at [569, 100] on input "TVS," at bounding box center [642, 96] width 320 height 25
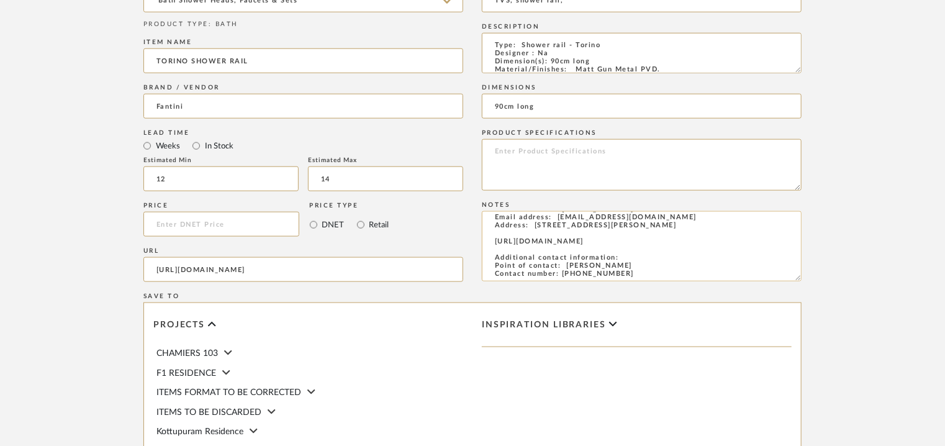
scroll to position [852, 0]
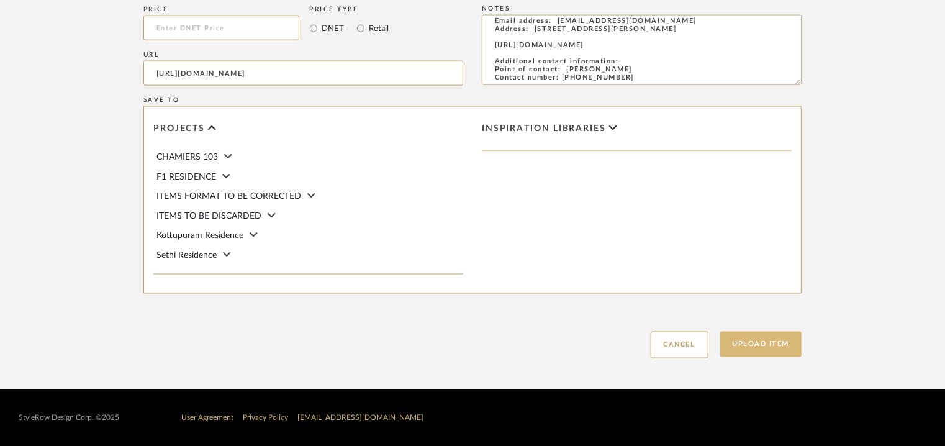
type input "TVS, shower rail,"
click at [735, 345] on button "Upload Item" at bounding box center [761, 344] width 82 height 25
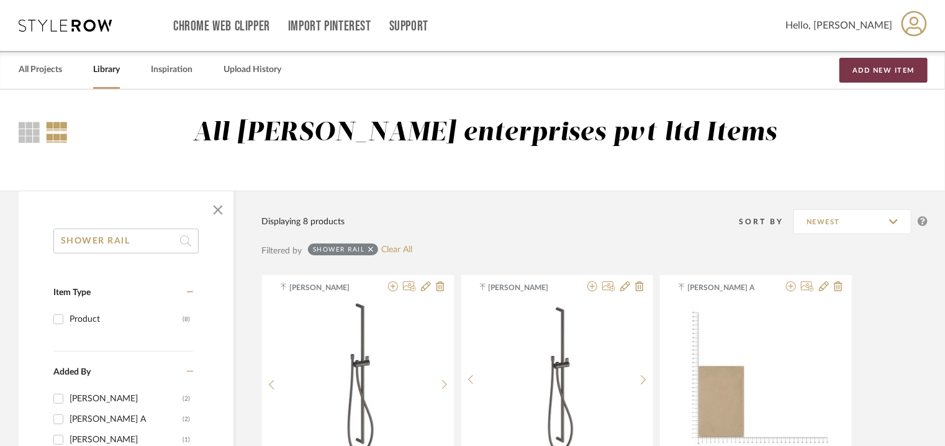
click at [895, 68] on button "Add New Item" at bounding box center [883, 70] width 88 height 25
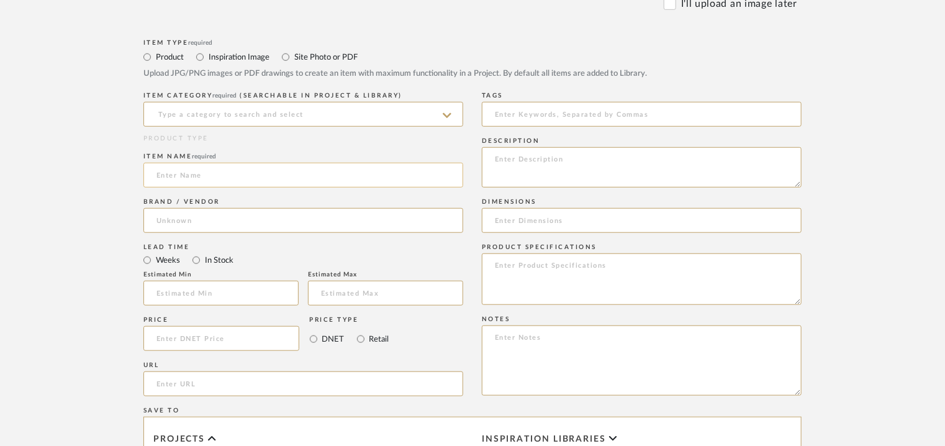
scroll to position [497, 0]
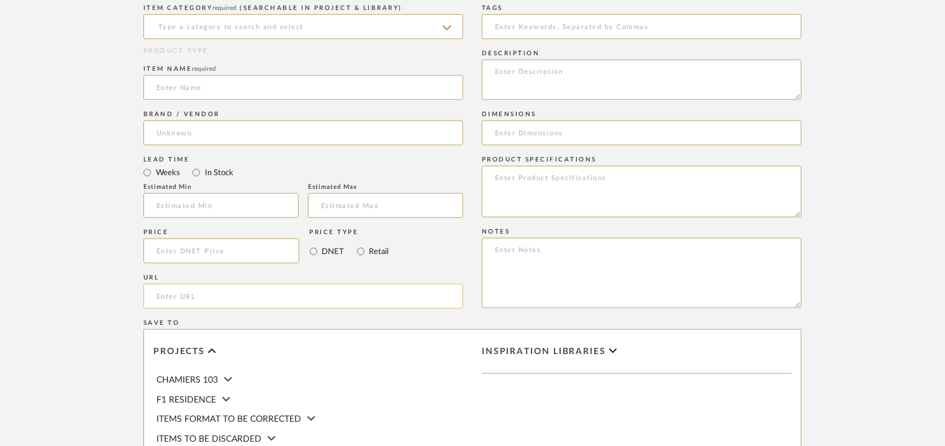
paste input "[URL][DOMAIN_NAME]"
type input "[URL][DOMAIN_NAME]"
paste textarea "[URL][DOMAIN_NAME]"
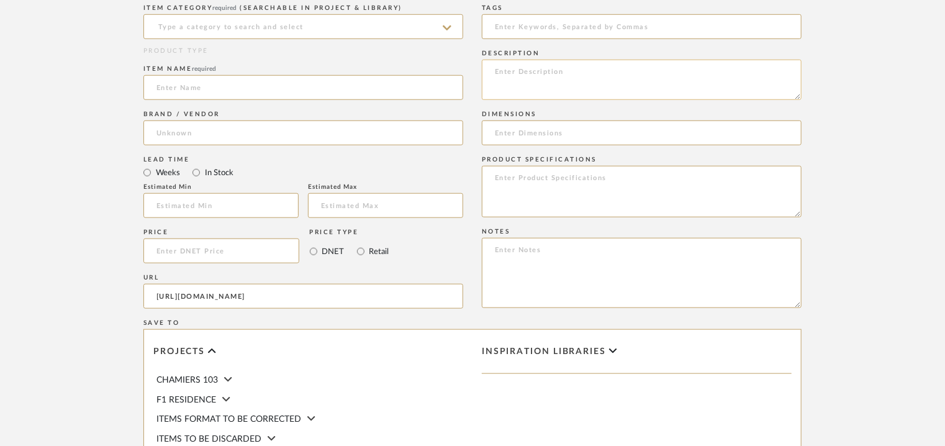
type textarea "[URL][DOMAIN_NAME]"
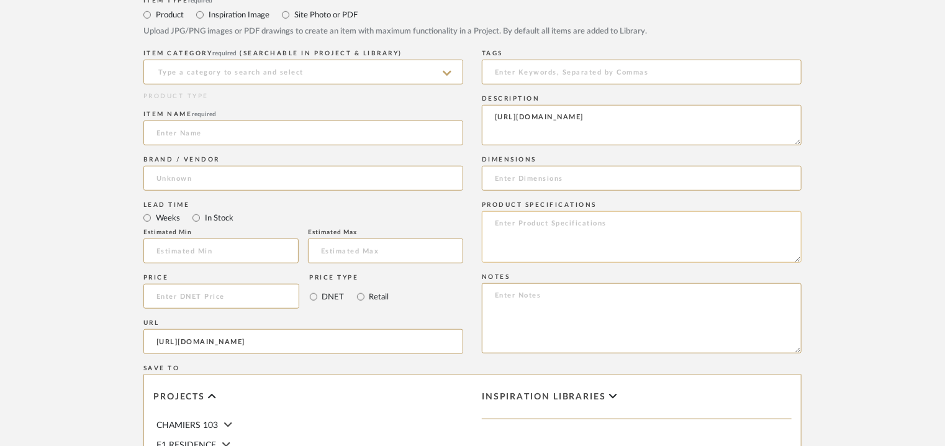
scroll to position [435, 0]
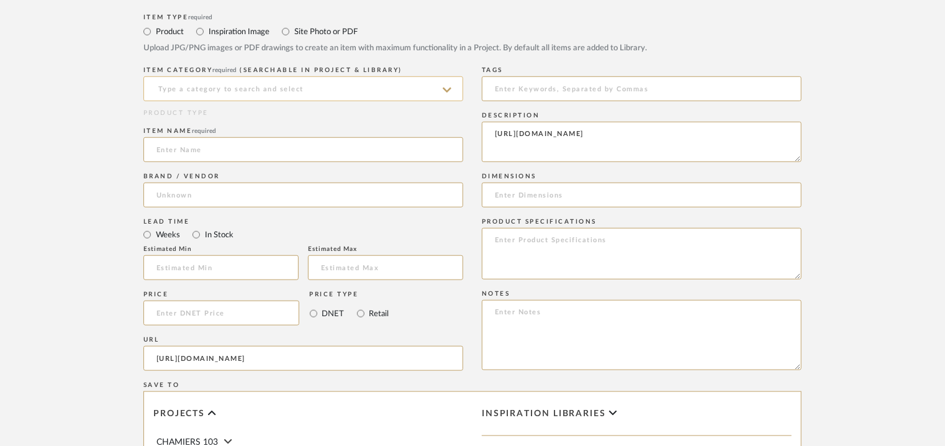
drag, startPoint x: 356, startPoint y: 90, endPoint x: 307, endPoint y: 86, distance: 49.8
click at [307, 86] on div "Item Type required Product Inspiration Image Site Photo or PDF Upload JPG/PNG i…" at bounding box center [472, 327] width 658 height 633
click at [536, 130] on textarea at bounding box center [642, 142] width 320 height 40
paste textarea "Lore: Ipsum dolor Sitametc : Ad Elitseddo(e): Tempor 480 i Utlab 654e Dolor 955…"
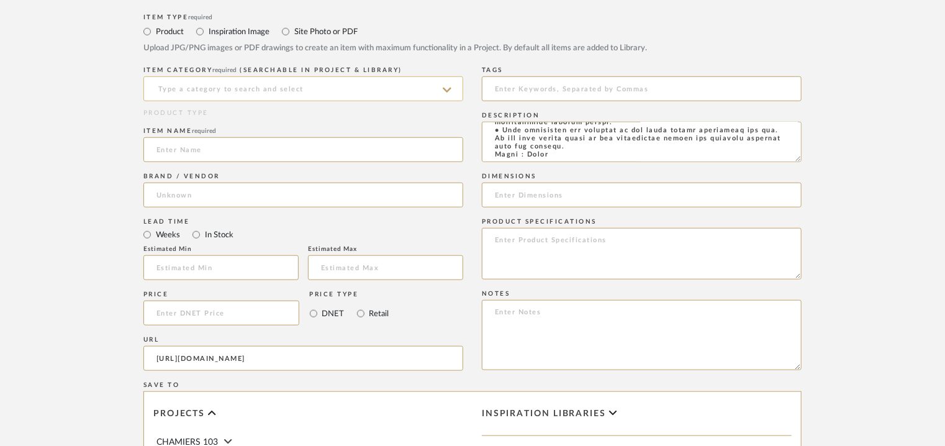
type textarea "Lore: Ipsum dolor Sitametc : Ad Elitseddo(e): Tempor 459 i Utlab 919e Dolor 655…"
click at [265, 86] on input at bounding box center [303, 88] width 320 height 25
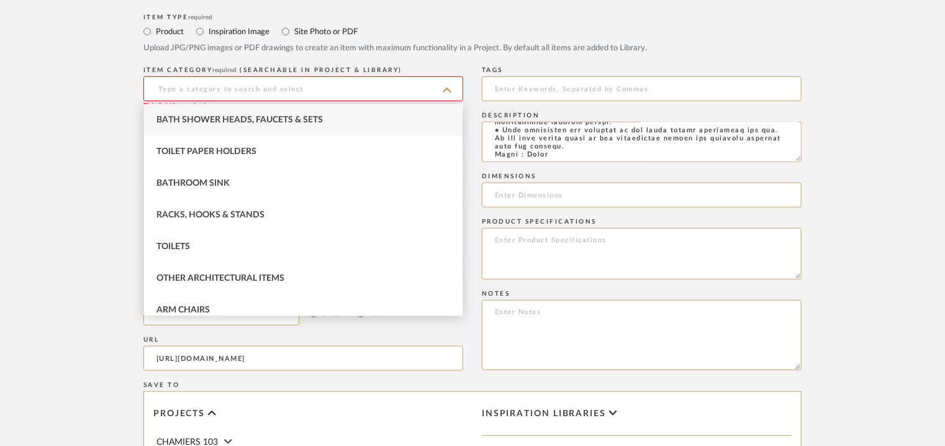
click at [251, 119] on span "Bath Shower Heads, Faucets & Sets" at bounding box center [239, 119] width 166 height 9
type input "Bath Shower Heads, Faucets & Sets"
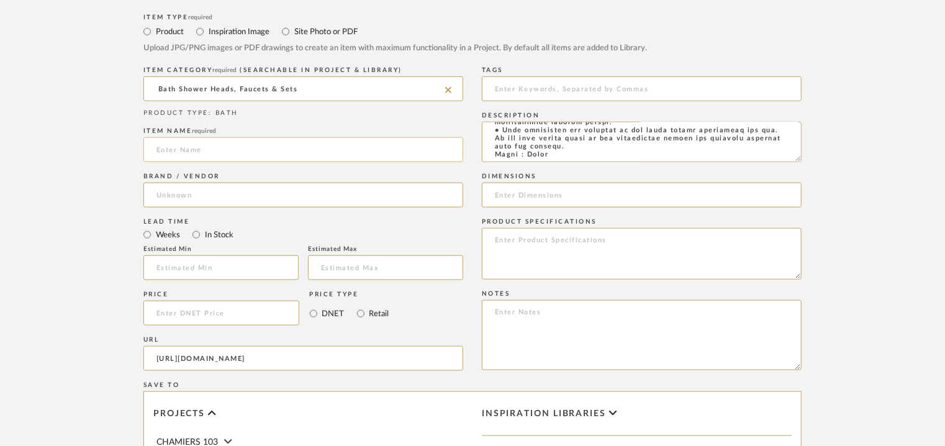
click at [171, 149] on input at bounding box center [303, 149] width 320 height 25
paste input "RILIEVO BASIN MIXER WALL 59089-149 FINOX BRUSHED NICKEL"
type input "RILIEVO BASIN MIXER WALL 59089-149 FINOX BRUSHED NICKEL"
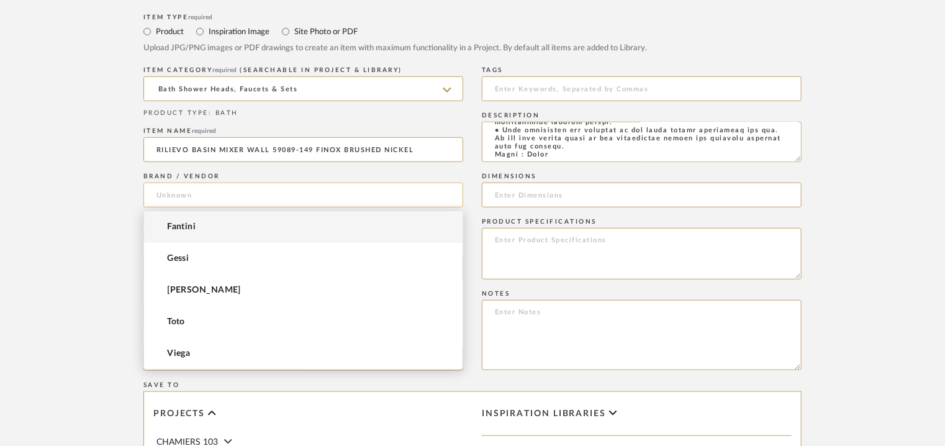
click at [194, 197] on input at bounding box center [303, 195] width 320 height 25
click at [196, 232] on mat-option "Fantini" at bounding box center [303, 227] width 319 height 32
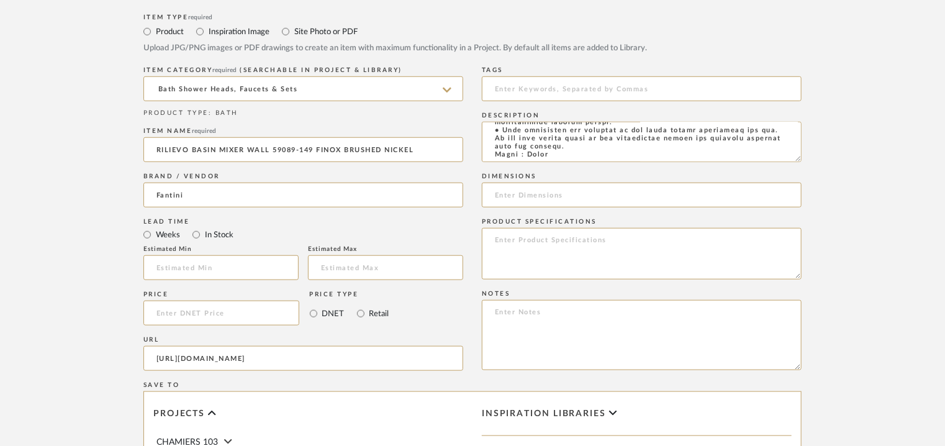
drag, startPoint x: 205, startPoint y: 191, endPoint x: 109, endPoint y: 193, distance: 95.7
click at [109, 193] on form "Bulk upload images - create multiple items Import from Pinterest - create items…" at bounding box center [472, 239] width 791 height 808
click at [177, 223] on span "Gessi" at bounding box center [178, 227] width 22 height 11
type input "Gessi"
click at [213, 274] on input at bounding box center [220, 267] width 155 height 25
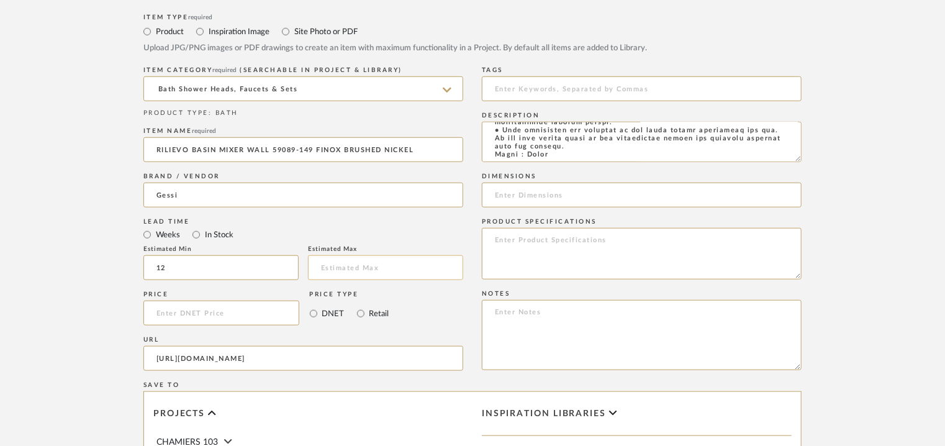
type input "12"
click at [404, 278] on input "text" at bounding box center [385, 267] width 155 height 25
type input "14"
click at [580, 83] on input at bounding box center [642, 88] width 320 height 25
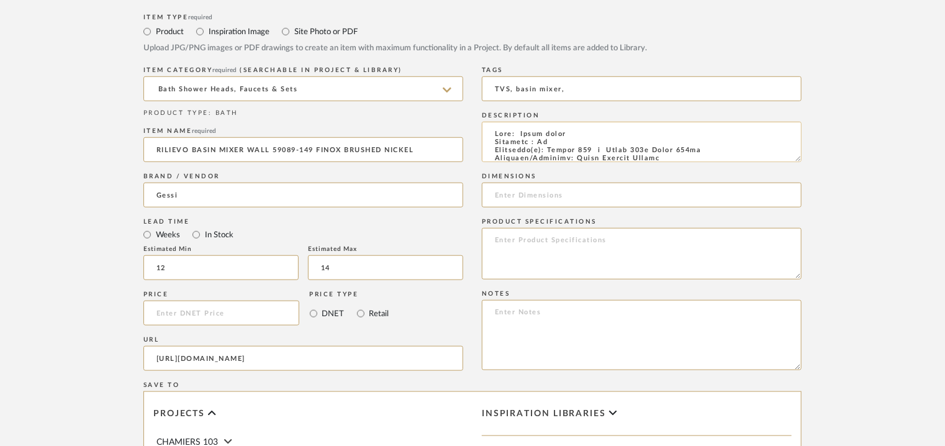
scroll to position [0, 0]
type input "TVS, basin mixer,"
drag, startPoint x: 548, startPoint y: 150, endPoint x: 715, endPoint y: 150, distance: 167.6
click at [715, 150] on textarea at bounding box center [642, 142] width 320 height 40
click at [596, 198] on input at bounding box center [642, 195] width 320 height 25
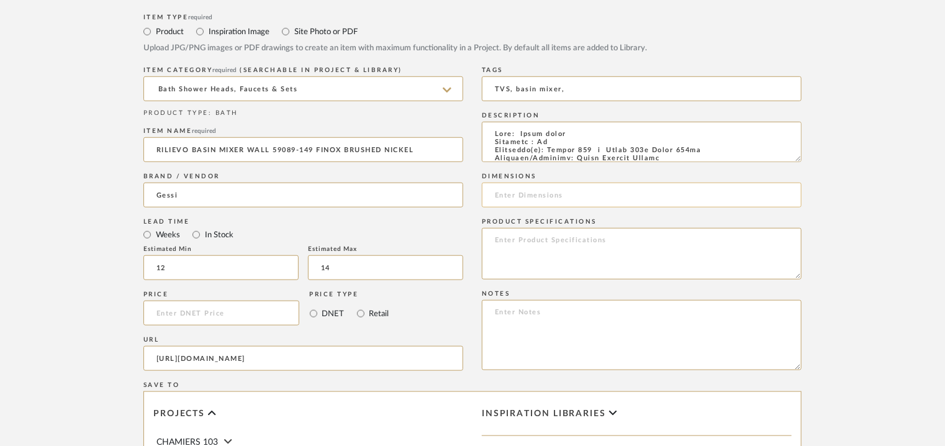
paste input "Height 120 x Width 221x Depth 236mm"
type input "Height 120 x Width 221x Depth 236mm"
paste textarea "Price: MRP1,07,627/- and Discounted price : INR.61,347/- Lead time : 12-14weeks…"
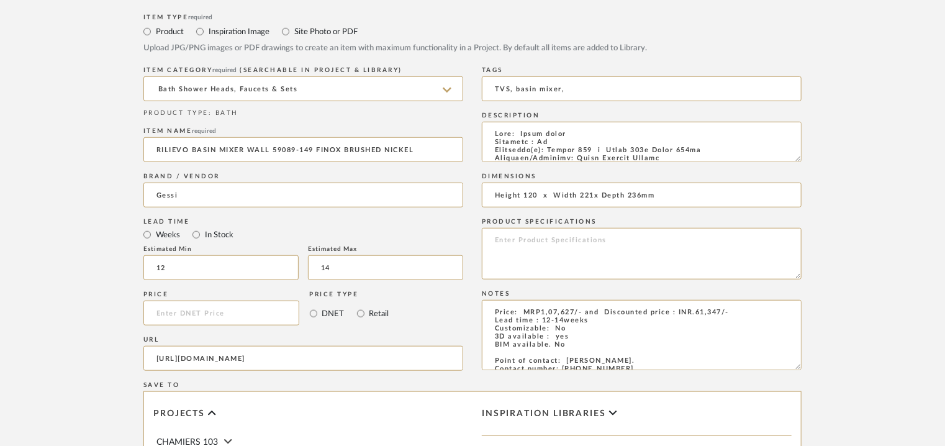
scroll to position [124, 0]
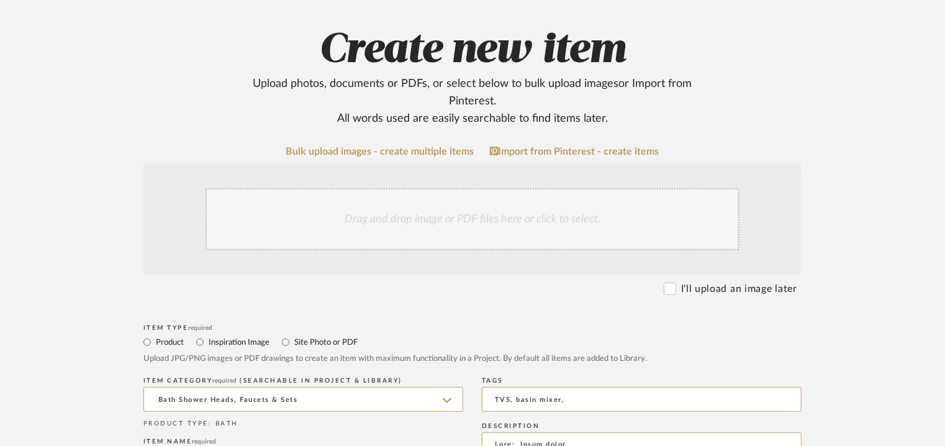
type textarea "Price: MRP1,07,627/- and Discounted price : INR.61,347/- Lead time : 12-14weeks…"
click at [434, 208] on div "Drag and drop image or PDF files here or click to select." at bounding box center [473, 219] width 534 height 62
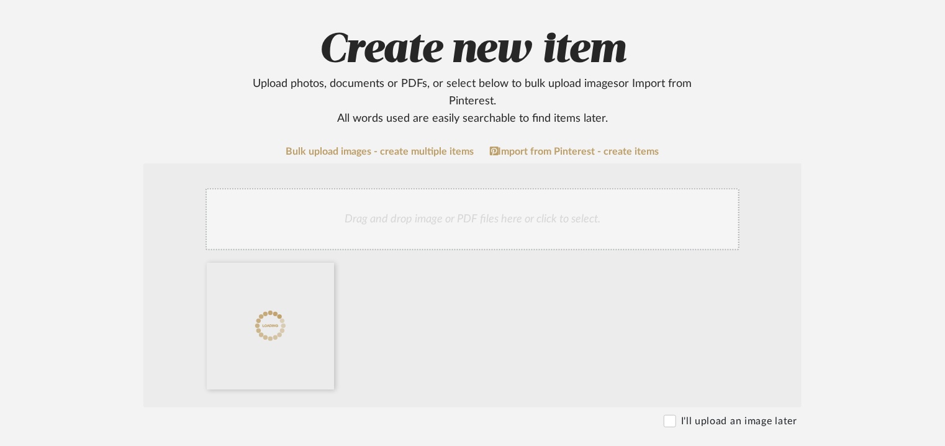
click at [540, 223] on div "Drag and drop image or PDF files here or click to select." at bounding box center [473, 219] width 534 height 62
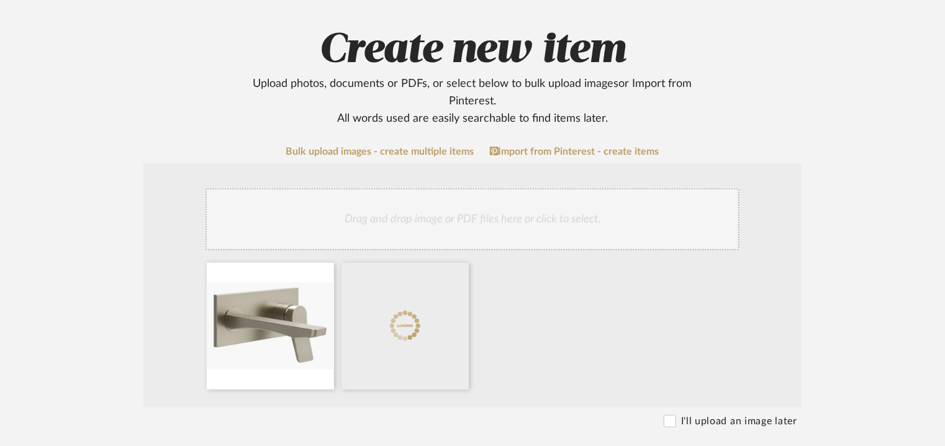
click at [518, 312] on div at bounding box center [474, 329] width 546 height 132
click at [528, 233] on div "Drag and drop image or PDF files here or click to select." at bounding box center [473, 219] width 534 height 62
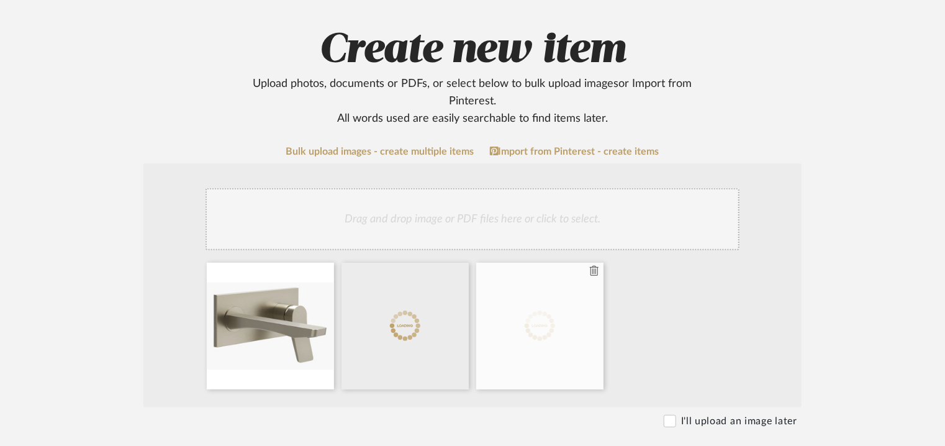
click at [594, 269] on icon at bounding box center [594, 271] width 9 height 10
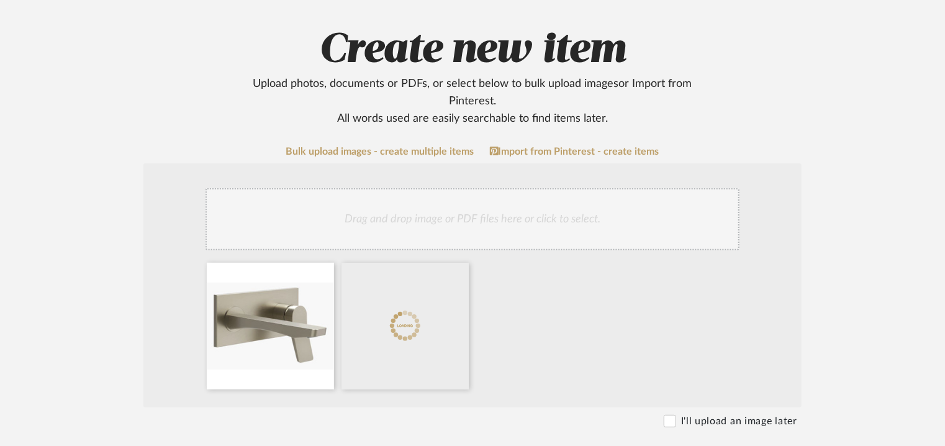
click at [623, 284] on div at bounding box center [474, 329] width 546 height 132
